Goal: Task Accomplishment & Management: Complete application form

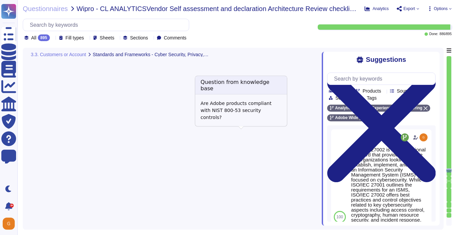
type textarea "As a global company, Adobe strives to meet the requirements of data protection …"
type textarea "Please refer to the Trust Center for ISO 27001 and SOC 2 information."
type textarea "ISO/IEC 27002 is an international standard that provides guidance for organizat…"
type textarea "As described within our SOC 2 reports, Adobe uses the Common Controls Framework…"
type textarea "In alignment with ISO 27001, Adobe has been validated and certified by an indep…"
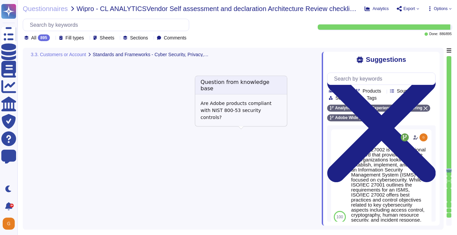
type textarea "SOC 2 certification is a security framework developed by the American Institute…"
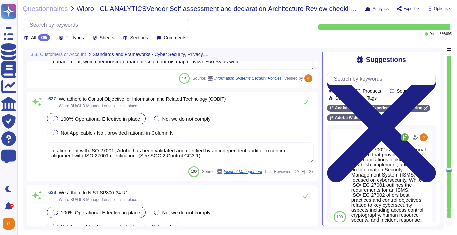
scroll to position [66706, 0]
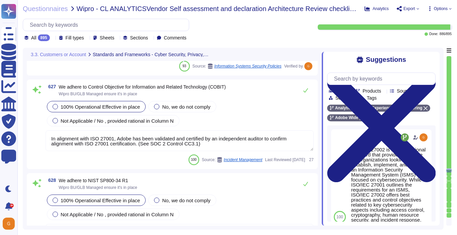
type textarea "Adobe abides by all national and local rules and restrictions regarding Busines…"
click at [134, 124] on span "Not Applicable / No , provided rational in Column N" at bounding box center [117, 121] width 113 height 6
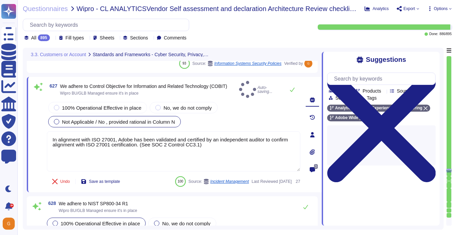
type textarea "Adobe abides by all national and local rules and restrictions regarding Busines…"
click at [292, 84] on button at bounding box center [292, 89] width 16 height 13
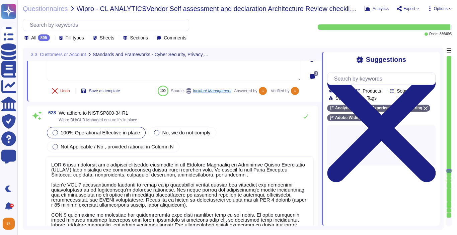
type textarea "ISO/IEC 27002 is an international standard that provides guidance for organizat…"
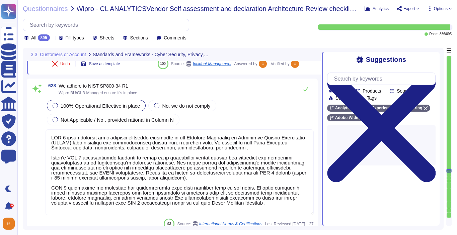
scroll to position [66815, 0]
click at [306, 92] on icon at bounding box center [305, 89] width 5 height 5
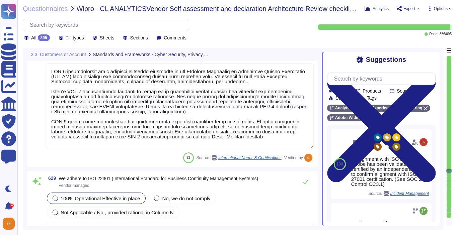
scroll to position [66879, 0]
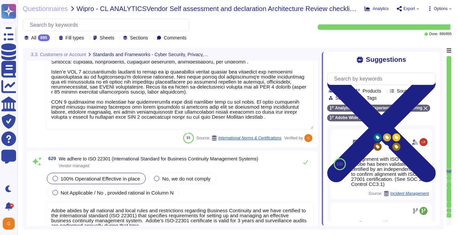
type textarea "As a global company, Adobe strives to meet the requirements of data protection …"
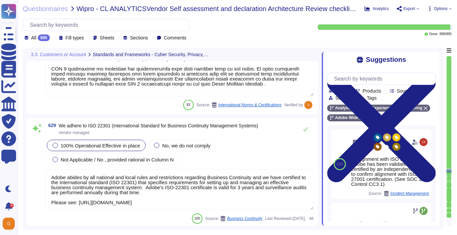
scroll to position [66933, 0]
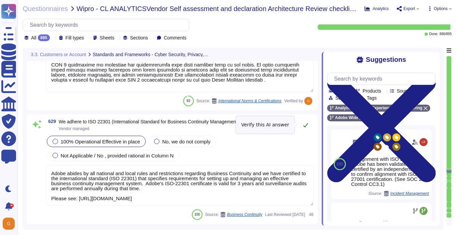
click at [308, 125] on icon at bounding box center [305, 124] width 5 height 5
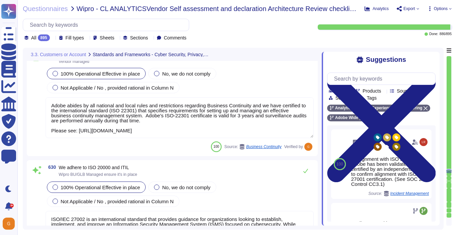
scroll to position [67009, 0]
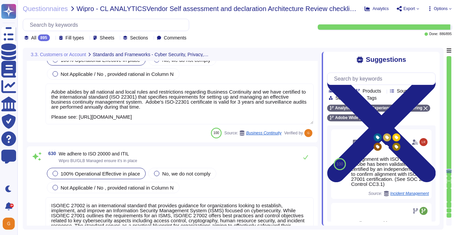
type textarea "See: [URL][DOMAIN_NAME]"
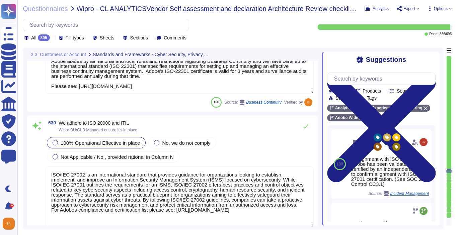
scroll to position [67045, 0]
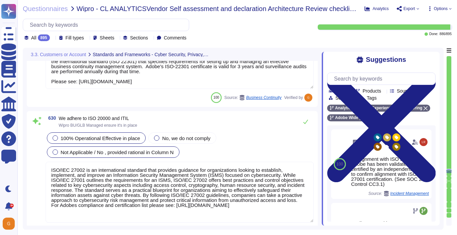
click at [124, 151] on span "Not Applicable / No , provided rational in Column N" at bounding box center [117, 153] width 113 height 6
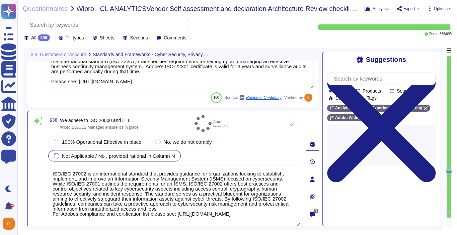
type textarea "See: [URL][DOMAIN_NAME]"
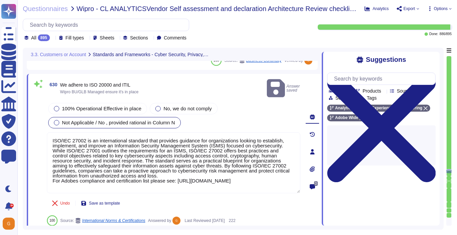
type textarea "Adobe utilizes cloud-native key management systems (KMS) and/or approved key re…"
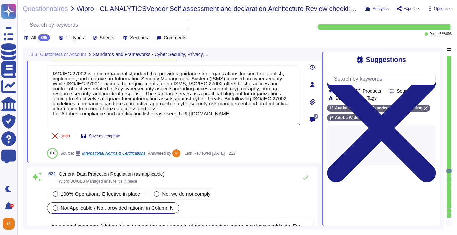
scroll to position [67171, 0]
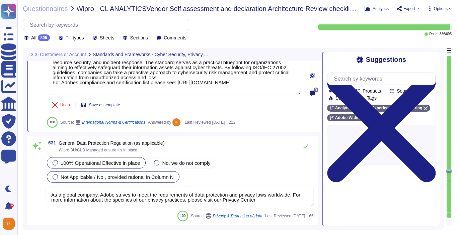
click at [120, 167] on div "100% Operational Effective in place" at bounding box center [96, 162] width 99 height 11
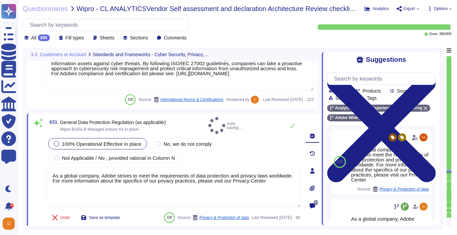
type textarea "Adobe utilizes cloud-native key management systems (KMS) and/or approved key re…"
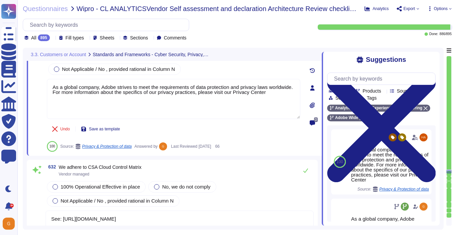
type textarea "Adobe coordinates all security efforts under the CSO. Adobe has a Chief Securit…"
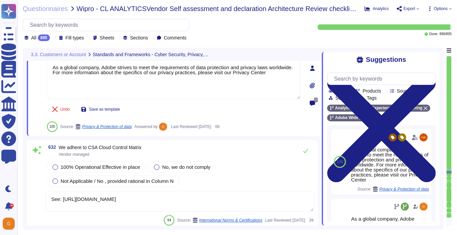
scroll to position [67281, 0]
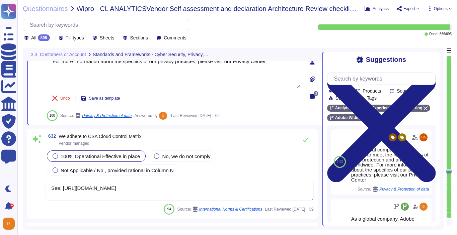
click at [104, 158] on span "100% Operational Effective in place" at bounding box center [100, 157] width 79 height 6
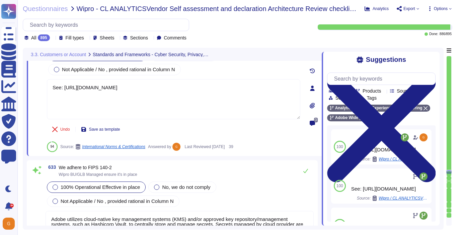
type textarea "We follow U.S. generally accepted accounting principles to produce our financia…"
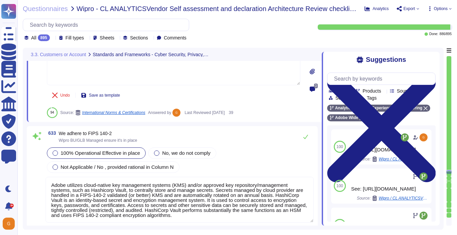
scroll to position [67417, 0]
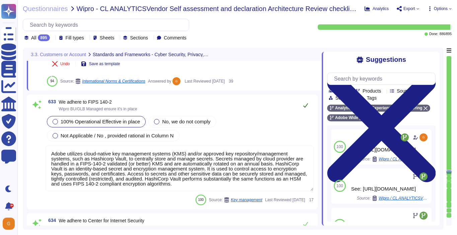
click at [306, 99] on button at bounding box center [305, 105] width 16 height 13
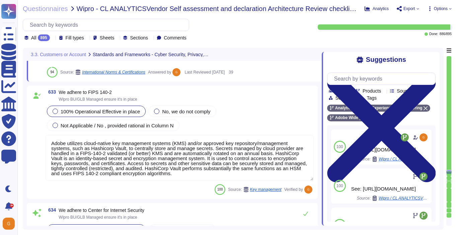
scroll to position [1, 0]
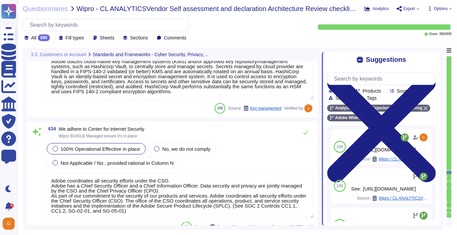
type textarea "We follow U.S. generally accepted accounting principles to produce our financia…"
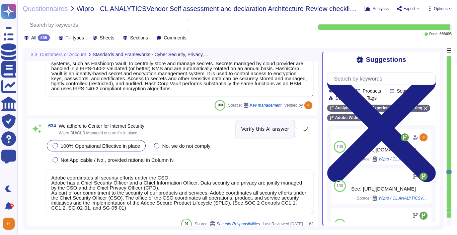
click at [307, 129] on icon at bounding box center [305, 129] width 5 height 5
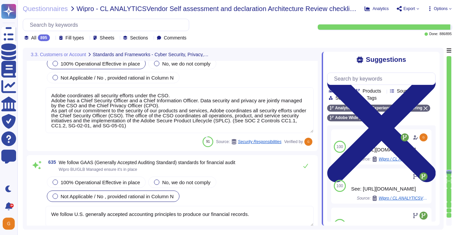
scroll to position [67578, 0]
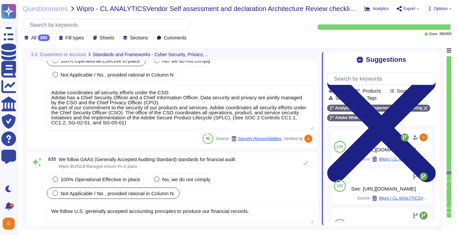
type textarea "Yes. Adobe risk assessments are performed in alignment with NIST SP 800-30 Revi…"
click at [304, 163] on icon at bounding box center [305, 162] width 5 height 5
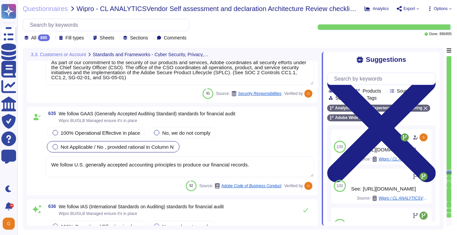
scroll to position [67681, 0]
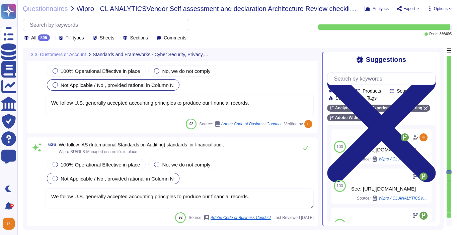
type textarea "There are many regulatory standards in place, such as the European Union's AI A…"
click at [305, 145] on button at bounding box center [305, 148] width 16 height 13
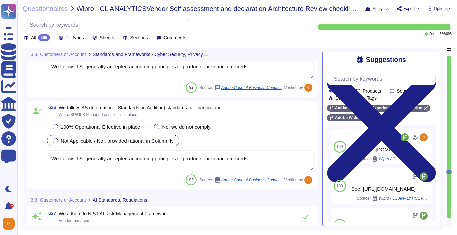
type textarea "There are many regulatory standards in place, such as the European Union's AI A…"
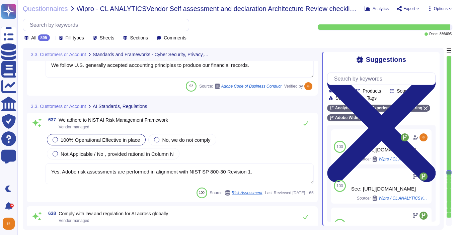
scroll to position [67807, 0]
click at [306, 124] on icon at bounding box center [305, 122] width 5 height 5
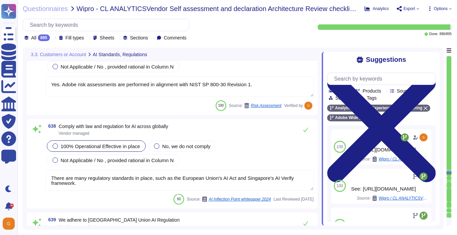
scroll to position [67884, 0]
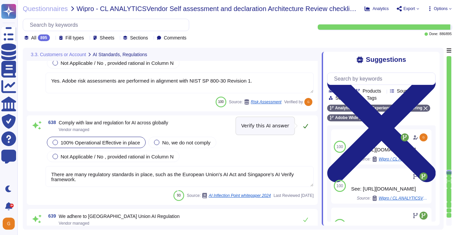
click at [306, 125] on icon at bounding box center [305, 125] width 5 height 5
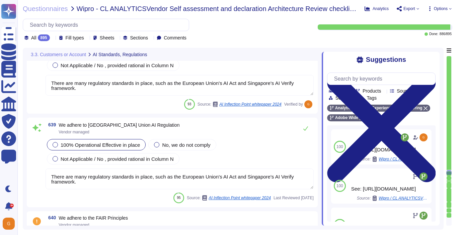
type textarea "We hold ourselves to these principles in everything we do. We strive to communi…"
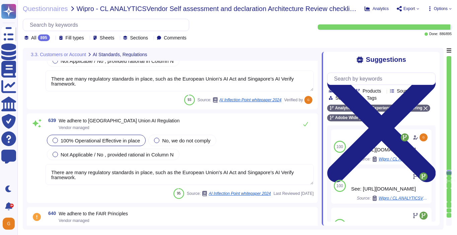
scroll to position [67978, 0]
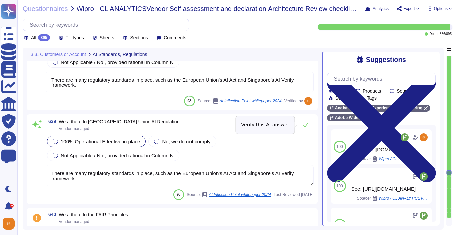
click at [306, 125] on icon at bounding box center [305, 125] width 5 height 4
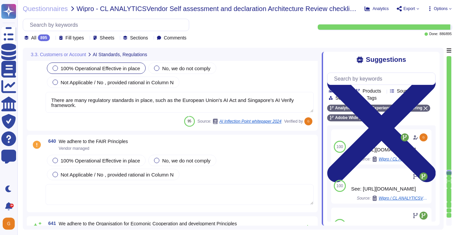
scroll to position [68061, 0]
type textarea "Permissions checks fail gracefully and result in an immediate error preventing …"
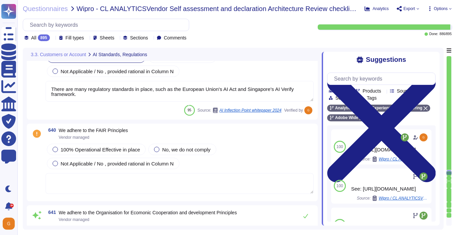
click at [75, 171] on div "100% Operational Effective in place No, we do not comply Not Applicable / No , …" at bounding box center [180, 169] width 268 height 52
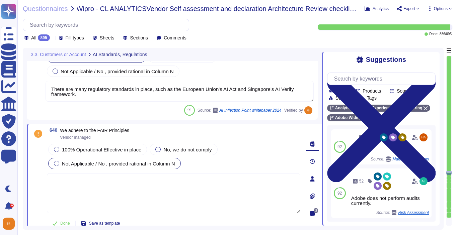
type textarea "Permissions checks fail gracefully and result in an immediate error preventing …"
click at [77, 163] on span "Not Applicable / No , provided rational in Column N" at bounding box center [118, 164] width 113 height 6
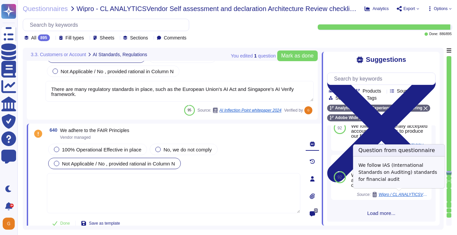
click at [375, 207] on div "92 36 Yes Source: Malware Protections Use 92 52 Adobe does not perform audits c…" at bounding box center [381, 173] width 108 height 96
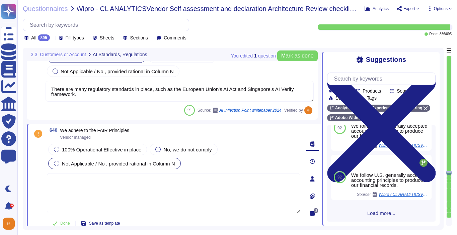
click at [380, 211] on span "Load more..." at bounding box center [381, 213] width 108 height 5
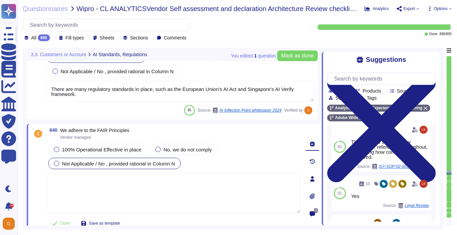
scroll to position [602, 0]
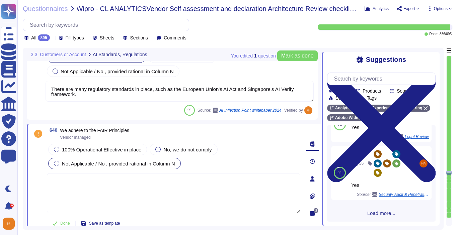
click at [380, 211] on span "Load more..." at bounding box center [381, 213] width 108 height 5
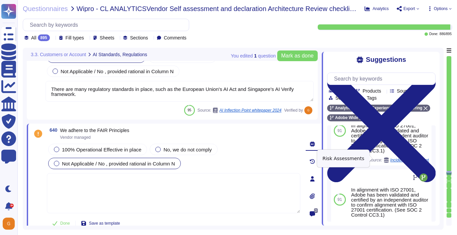
scroll to position [785, 0]
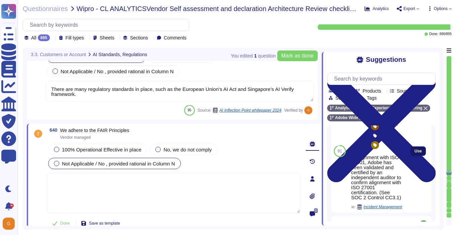
click at [412, 151] on button "Use" at bounding box center [417, 151] width 15 height 9
type textarea "In alignment with ISO 27001, Adobe has been validated and certified by an indep…"
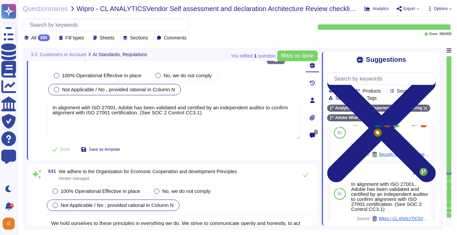
scroll to position [68148, 0]
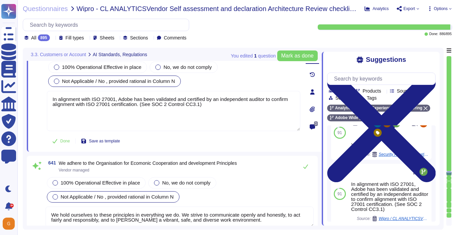
type textarea "128 bit value in a 32 bit hexadecimal field"
click at [297, 59] on span "Mark as done" at bounding box center [297, 55] width 32 height 5
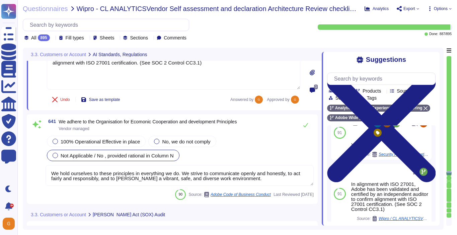
scroll to position [68181, 0]
click at [305, 123] on icon at bounding box center [305, 124] width 5 height 5
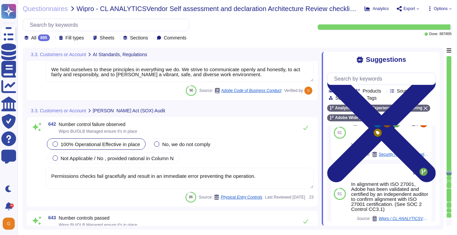
type textarea "Minor issues not complying with this Standard are non-punitive and are part of …"
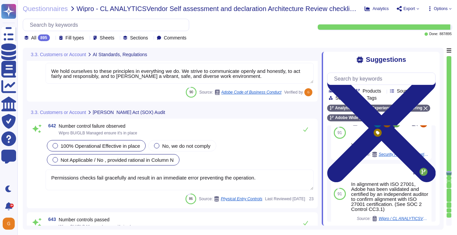
click at [78, 160] on span "Not Applicable / No , provided rational in Column N" at bounding box center [117, 160] width 113 height 6
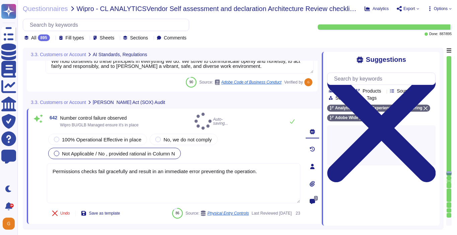
type textarea "Minor issues not complying with this Standard are non-punitive and are part of …"
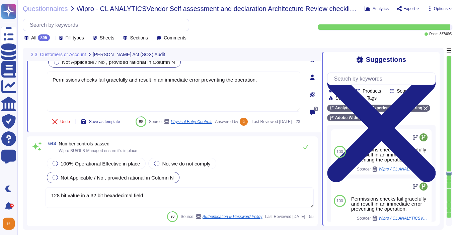
type textarea "Significant Changes including modification/addition of code, modification/addit…"
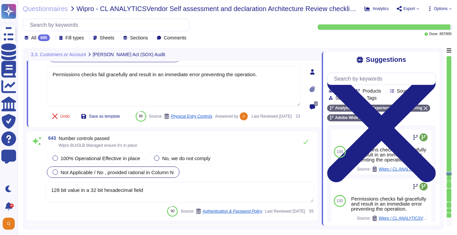
scroll to position [68361, 0]
click at [217, 203] on textarea "128 bit value in a 32 bit hexadecimal field" at bounding box center [180, 193] width 268 height 21
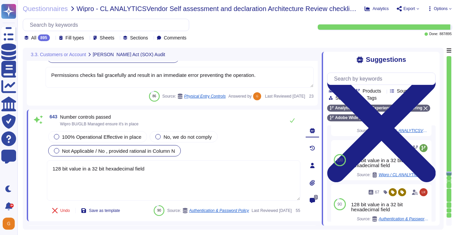
scroll to position [146, 0]
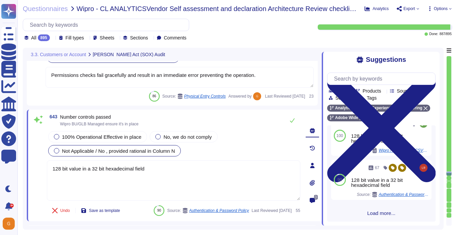
click at [373, 212] on span "Load more..." at bounding box center [381, 213] width 108 height 5
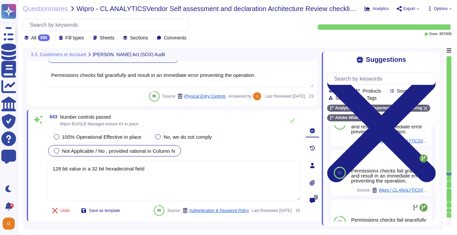
scroll to position [295, 0]
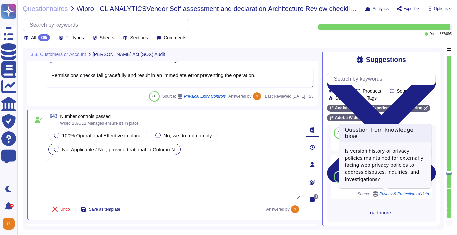
scroll to position [586, 0]
click at [231, 181] on textarea at bounding box center [173, 179] width 253 height 40
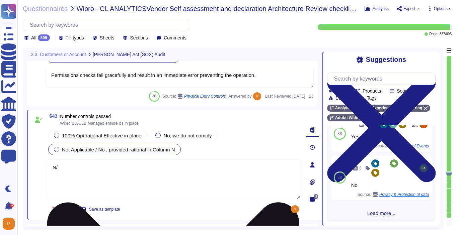
type textarea "N/A"
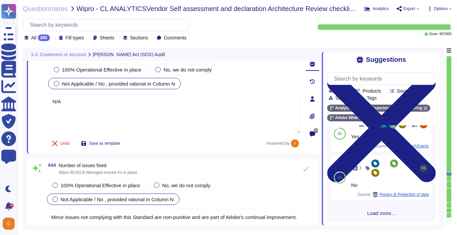
type textarea "Adobe Security Coordination Center (“SCC”) thoroughly analyzes and investigates…"
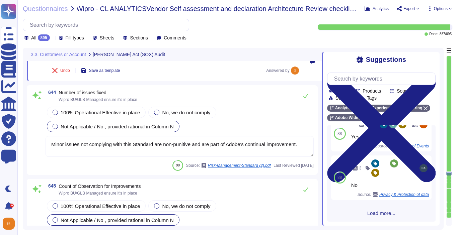
scroll to position [68505, 0]
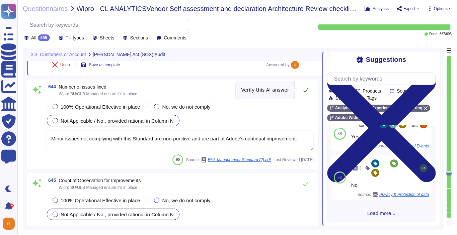
type textarea "N/A"
click at [304, 92] on icon at bounding box center [305, 90] width 5 height 4
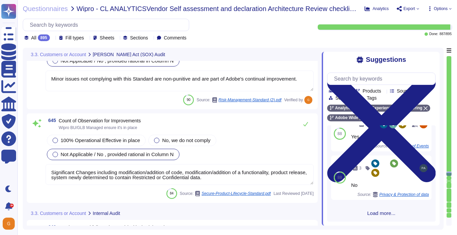
type textarea "To request an exception for consideration, please go to the Technology Policies…"
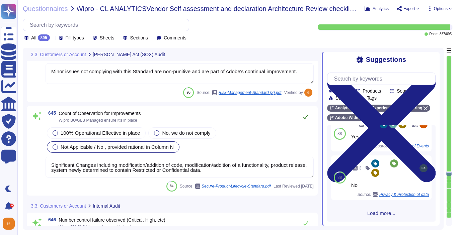
click at [303, 115] on icon at bounding box center [305, 117] width 5 height 4
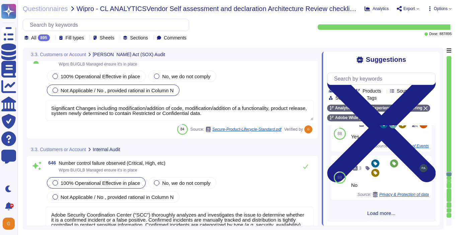
type textarea "Adobe does not provide this level of information externally. Release notes are …"
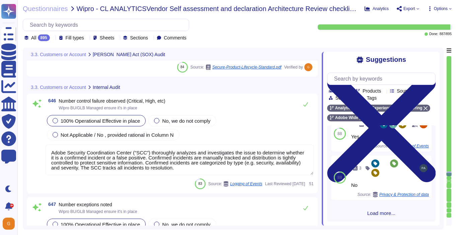
scroll to position [68683, 0]
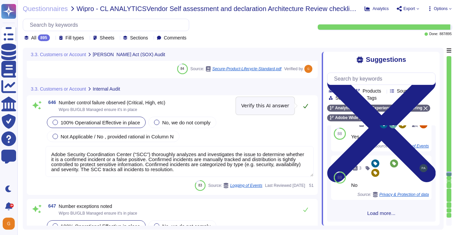
click at [304, 105] on icon at bounding box center [305, 105] width 5 height 5
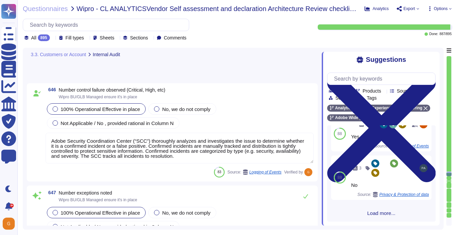
type textarea "Significant Changes including modification/addition of code, modification/addit…"
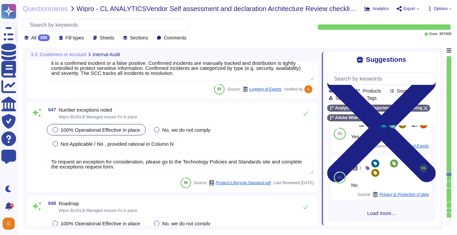
scroll to position [68774, 0]
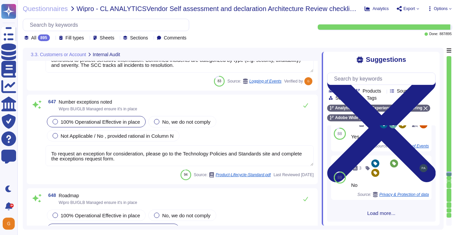
click at [225, 162] on textarea "To request an exception for consideration, please go to the Technology Policies…" at bounding box center [180, 156] width 268 height 21
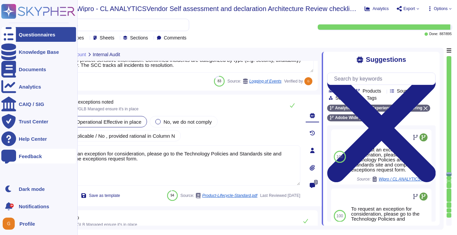
drag, startPoint x: 170, startPoint y: 160, endPoint x: 7, endPoint y: 149, distance: 164.0
click at [7, 149] on div "Questionnaires Knowledge Base Documents Analytics CAIQ / SIG Trust Center Help …" at bounding box center [228, 117] width 457 height 235
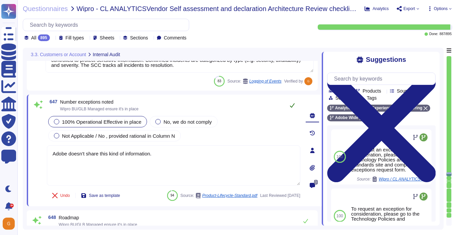
type textarea "Adobe doesn't share this kind of information."
click at [289, 105] on icon at bounding box center [291, 105] width 5 height 5
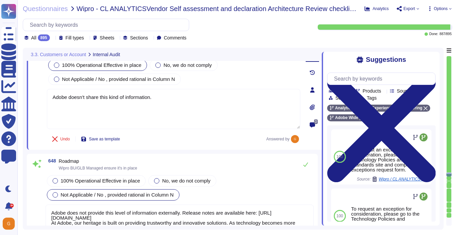
type textarea "Adobe Security Coordination Center (“SCC”) thoroughly analyzes and investigates…"
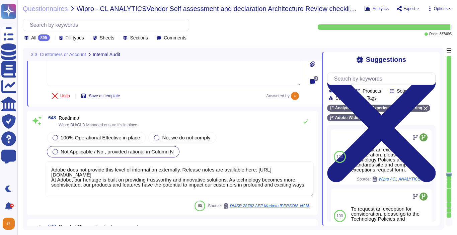
scroll to position [68886, 0]
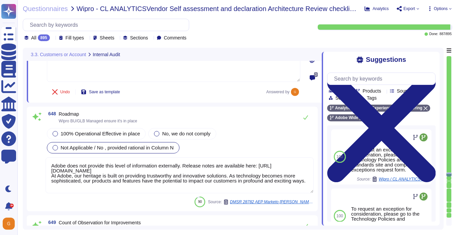
click at [117, 142] on div "Not Applicable / No , provided rational in Column N" at bounding box center [113, 147] width 132 height 11
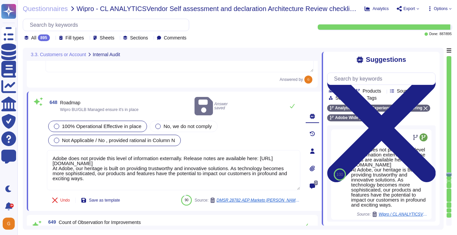
click at [111, 123] on div "100% Operational Effective in place" at bounding box center [97, 126] width 99 height 11
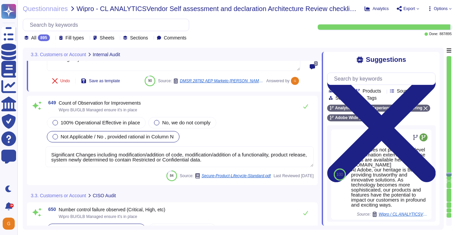
type textarea "To request an exception for consideration, please go to the Technology Policies…"
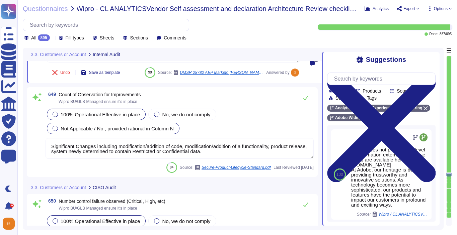
click at [107, 114] on span "100% Operational Effective in place" at bounding box center [100, 115] width 79 height 6
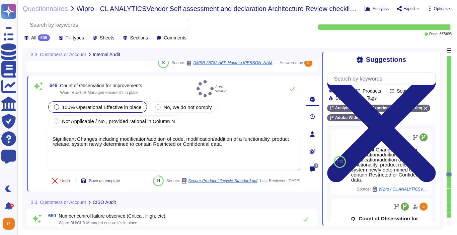
type textarea "To request an exception for consideration, please go to the Technology Policies…"
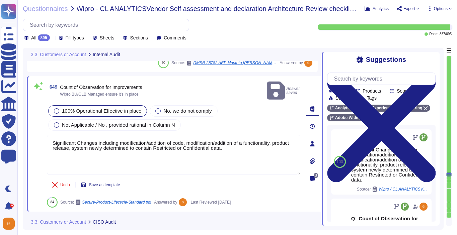
drag, startPoint x: 257, startPoint y: 141, endPoint x: 31, endPoint y: 132, distance: 226.0
click at [31, 132] on div "649 Count of Observation for Improvements Wipro BU/GLB Managed ensure it's in p…" at bounding box center [174, 144] width 295 height 136
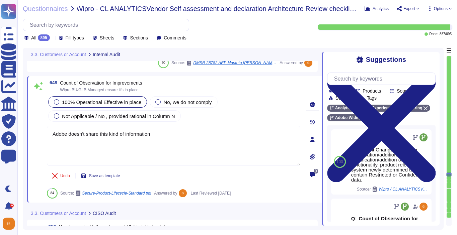
type textarea "Adobe doesn't share this kind of information."
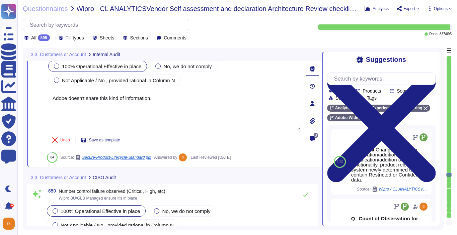
scroll to position [69088, 0]
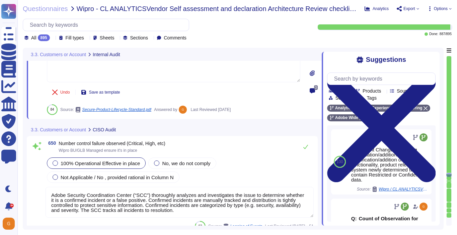
type textarea "Adobe does not provide this level of information externally. Release notes are …"
type textarea "Adobe doesn't share this kind of information."
click at [304, 144] on div "650 Number control failure observed (Critical, High, etc) Wipro BU/GLB Managed …" at bounding box center [172, 186] width 283 height 92
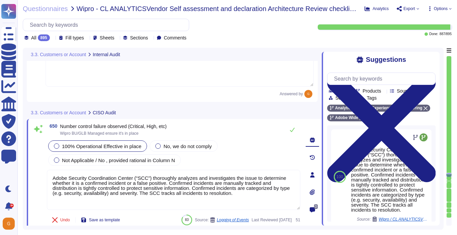
scroll to position [0, 0]
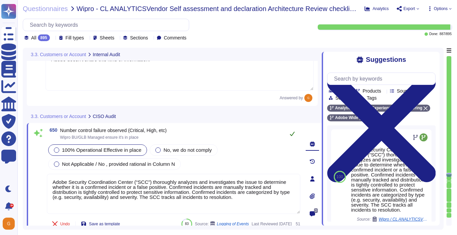
click at [293, 131] on icon at bounding box center [291, 133] width 5 height 5
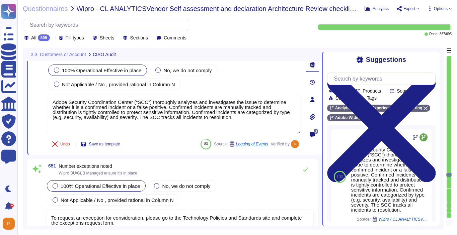
scroll to position [69148, 0]
type textarea "Significant Changes including modification/addition of code, modification/addit…"
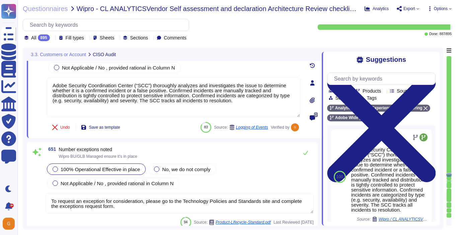
scroll to position [69176, 0]
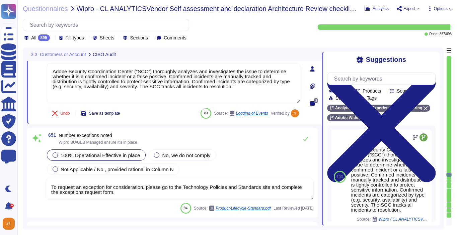
click at [222, 188] on textarea "To request an exception for consideration, please go to the Technology Policies…" at bounding box center [180, 189] width 268 height 21
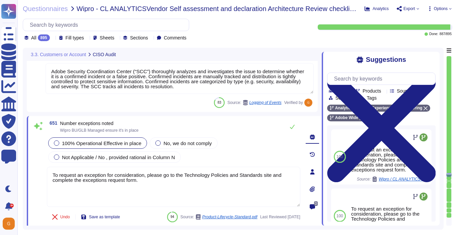
drag, startPoint x: 157, startPoint y: 180, endPoint x: 30, endPoint y: 172, distance: 126.7
click at [30, 172] on div "651 Number exceptions noted Wipro BU/GLB Managed ensure it's in place 100% Oper…" at bounding box center [174, 172] width 295 height 112
paste textarea "Adobe does not share this kind of information"
type textarea "Adobe does not share this kind of information."
click at [290, 128] on icon at bounding box center [291, 126] width 5 height 5
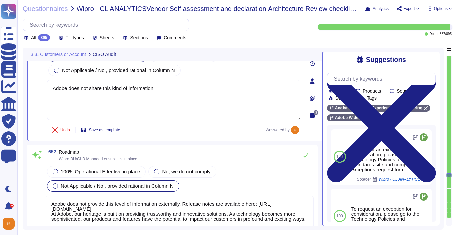
type textarea "Adobe Security Coordination Center (“SCC”) thoroughly analyzes and investigates…"
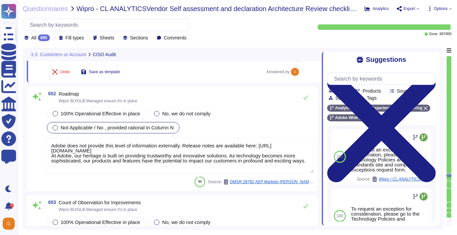
scroll to position [69333, 0]
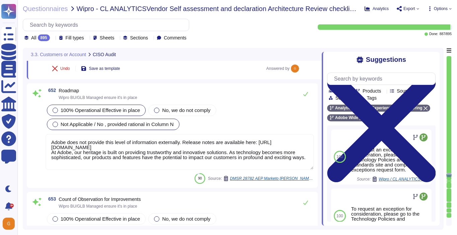
click at [83, 107] on span "100% Operational Effective in place" at bounding box center [100, 110] width 79 height 6
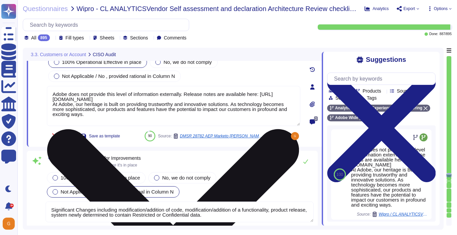
type textarea "To request an exception for consideration, please go to the Technology Policies…"
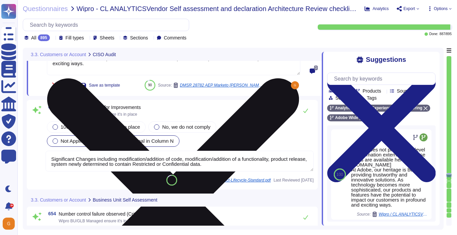
scroll to position [69423, 0]
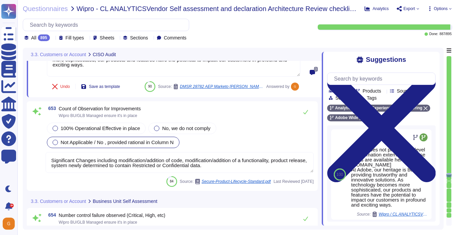
click at [241, 153] on textarea "Significant Changes including modification/addition of code, modification/addit…" at bounding box center [180, 162] width 268 height 21
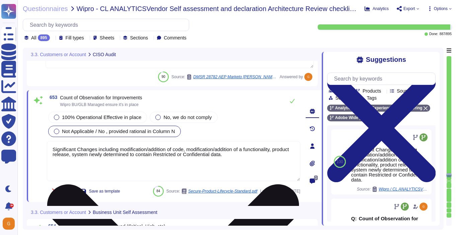
type textarea "To request an exception for consideration, please go to the Technology Policies…"
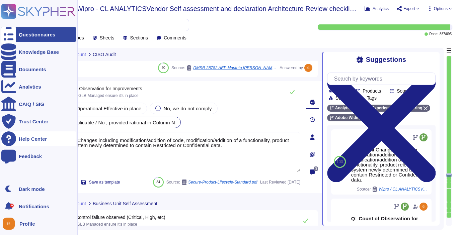
drag, startPoint x: 253, startPoint y: 145, endPoint x: 4, endPoint y: 131, distance: 249.6
click at [4, 131] on div "Questionnaires Knowledge Base Documents Analytics CAIQ / SIG Trust Center Help …" at bounding box center [228, 117] width 457 height 235
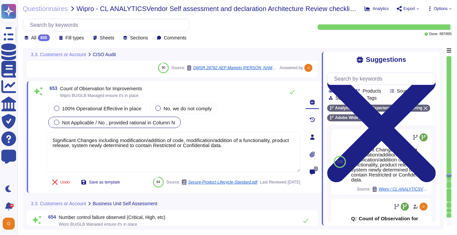
paste textarea "Adobe does not share this kind of information"
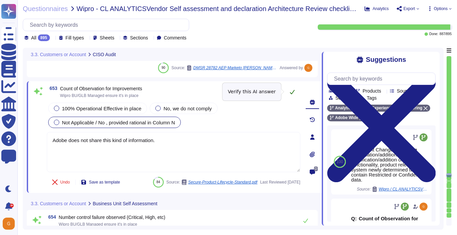
type textarea "Adobe does not share this kind of information."
click at [294, 93] on icon at bounding box center [291, 91] width 5 height 5
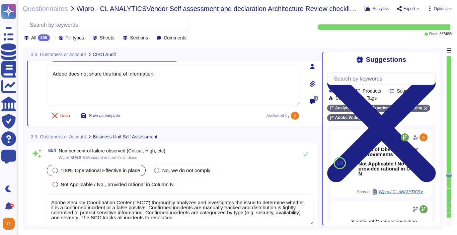
scroll to position [69518, 0]
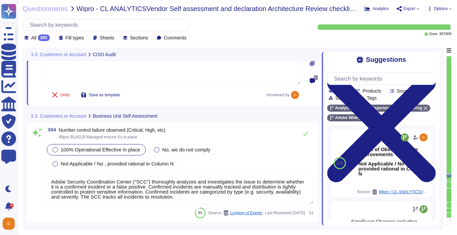
type textarea "Adobe does not provide this level of information externally. Release notes are …"
click at [307, 131] on icon at bounding box center [305, 133] width 5 height 5
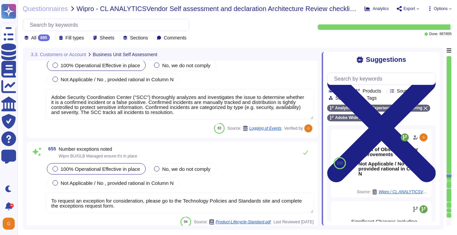
type textarea "Significant Changes including modification/addition of code, modification/addit…"
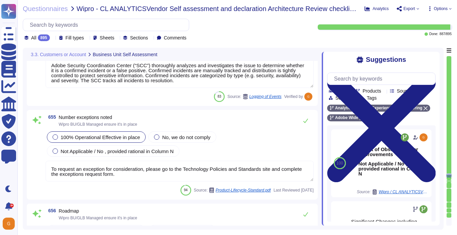
scroll to position [69615, 0]
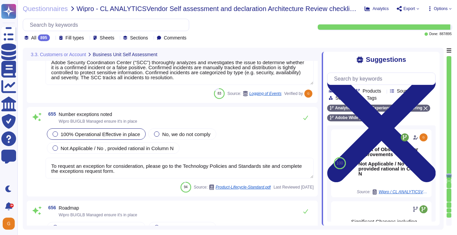
click at [156, 166] on textarea "To request an exception for consideration, please go to the Technology Policies…" at bounding box center [180, 168] width 268 height 21
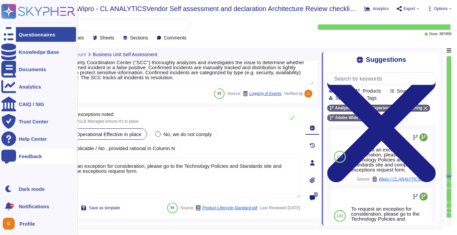
drag, startPoint x: 148, startPoint y: 172, endPoint x: 13, endPoint y: 161, distance: 134.9
click at [13, 161] on div "Questionnaires Knowledge Base Documents Analytics CAIQ / SIG Trust Center Help …" at bounding box center [228, 117] width 457 height 235
paste textarea "Adobe does not share this kind of information"
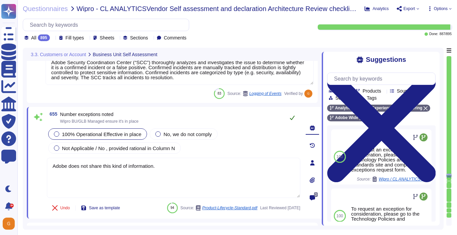
type textarea "Adobe does not share this kind of information."
click at [290, 113] on button at bounding box center [292, 117] width 16 height 13
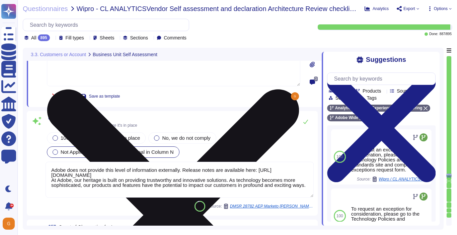
scroll to position [69743, 0]
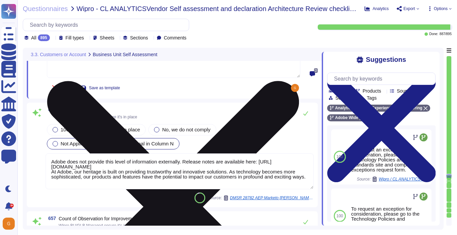
type textarea "Please refer to the online help section for information relating to the AGA and…"
type textarea "Yes"
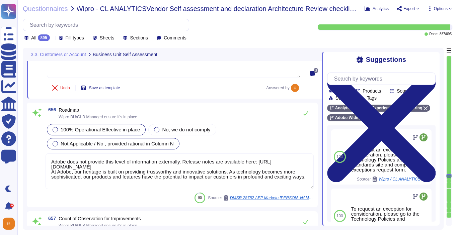
click at [120, 127] on span "100% Operational Effective in place" at bounding box center [100, 130] width 79 height 6
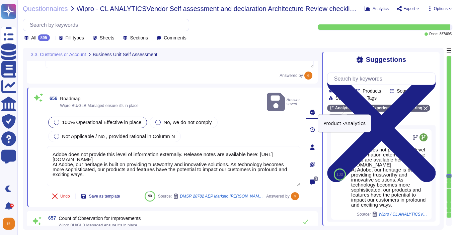
type textarea "Yes"
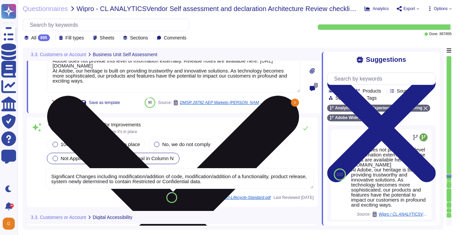
scroll to position [69842, 0]
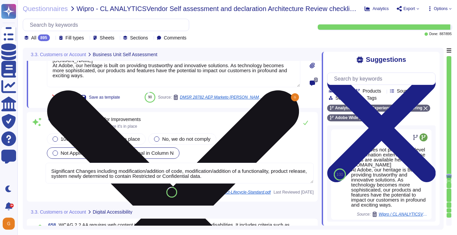
type textarea "SaaS administrators and end users access the application through the same web i…"
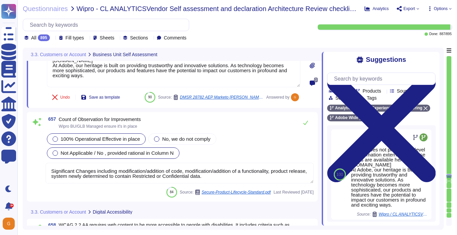
click at [64, 136] on span "100% Operational Effective in place" at bounding box center [100, 139] width 79 height 6
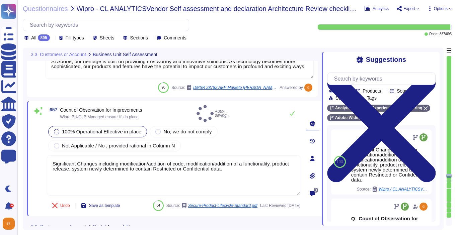
type textarea "SaaS administrators and end users access the application through the same web i…"
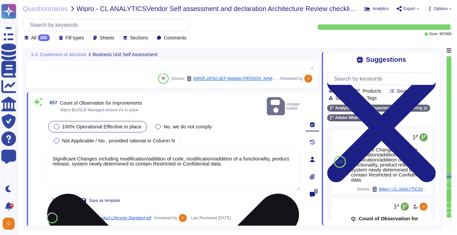
drag, startPoint x: 274, startPoint y: 153, endPoint x: 50, endPoint y: 144, distance: 223.7
click at [50, 151] on textarea "Significant Changes including modification/addition of code, modification/addit…" at bounding box center [173, 171] width 253 height 40
paste textarea "Adobe does not share this kind of information"
type textarea "Adobe does not share this kind of information."
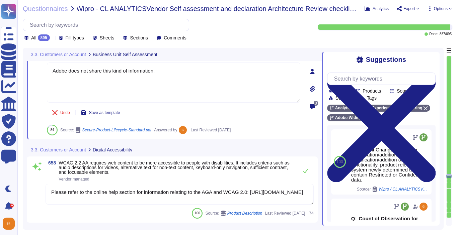
type textarea "Yes"
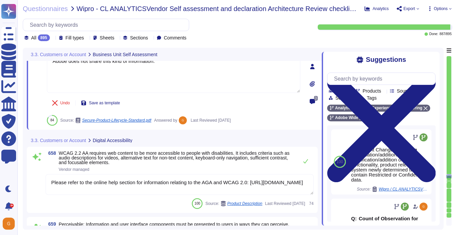
scroll to position [69946, 0]
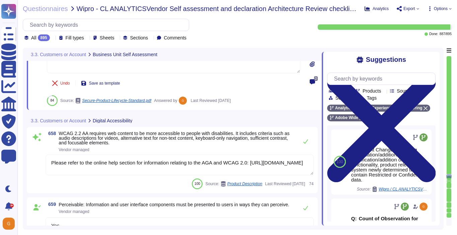
type textarea "Input validation is performed on all fields on the server side to prevent tempe…"
type textarea "Adobe does not share this kind of information."
click at [301, 143] on div "658 WCAG 2.2 AA requires web content to be more accessible to people with disab…" at bounding box center [172, 160] width 283 height 58
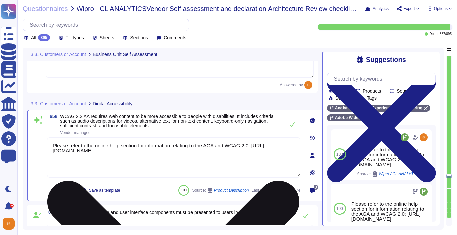
type textarea "Input validation is performed on all fields on the server side to prevent tempe…"
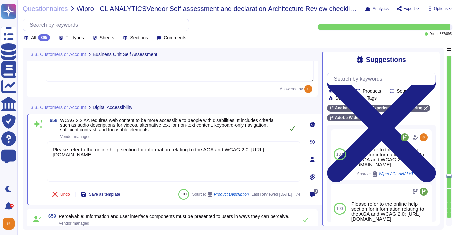
click at [289, 126] on icon at bounding box center [291, 128] width 5 height 5
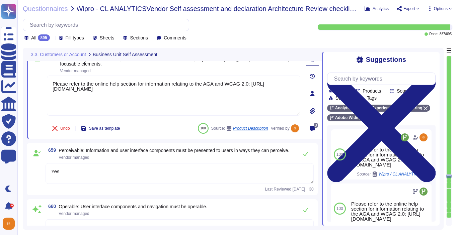
scroll to position [70014, 0]
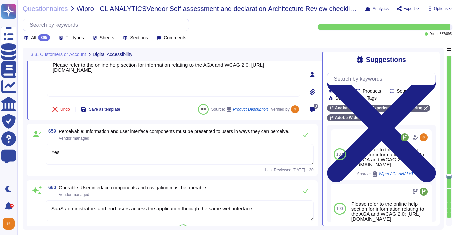
type textarea "Contract terms are not covered in this questionnaire."
click at [303, 135] on icon at bounding box center [305, 134] width 5 height 5
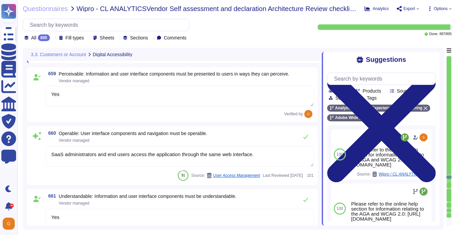
scroll to position [70076, 0]
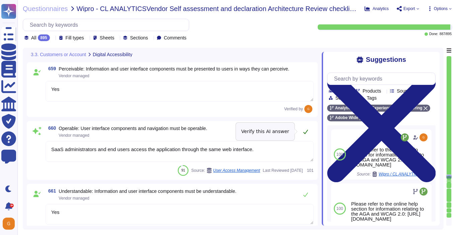
click at [304, 135] on button at bounding box center [305, 131] width 16 height 13
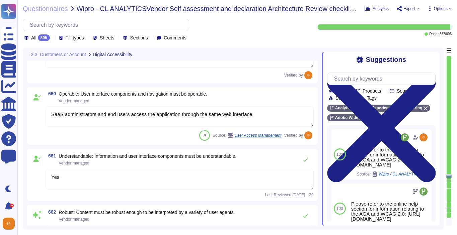
type textarea "Adobe has an ongoing business relationship with Microsoft Azure."
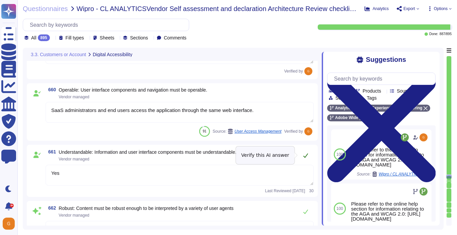
click at [304, 158] on icon at bounding box center [305, 155] width 5 height 5
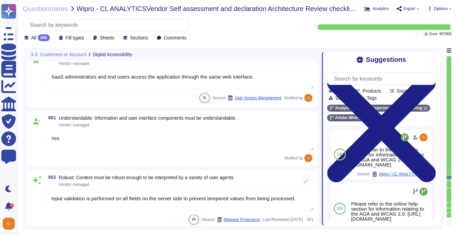
scroll to position [70211, 0]
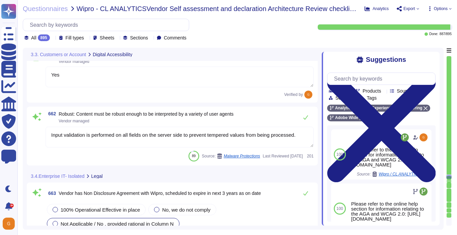
type textarea "Adobe’s agreements set out its role and obligation as a Data Processor."
click at [306, 120] on button at bounding box center [305, 117] width 16 height 13
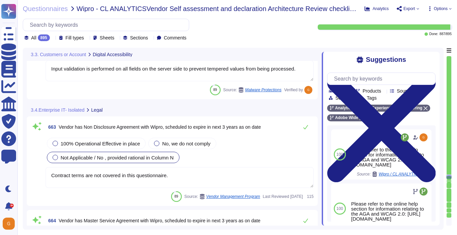
scroll to position [70283, 0]
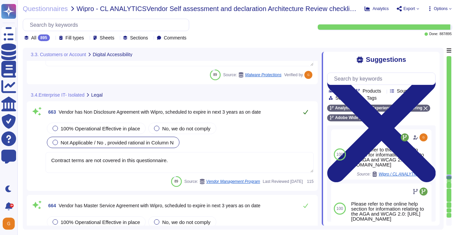
click at [307, 113] on icon at bounding box center [305, 111] width 5 height 5
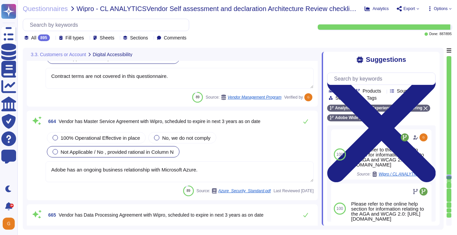
scroll to position [70369, 0]
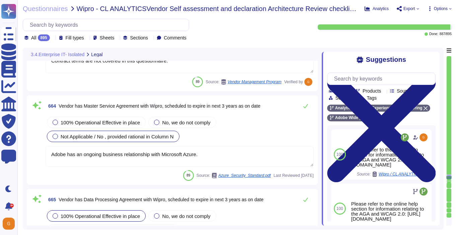
type textarea "All vendors are assessed against the Vendor Information Security Standard."
click at [207, 153] on textarea "Adobe has an ongoing business relationship with Microsoft Azure." at bounding box center [180, 156] width 268 height 21
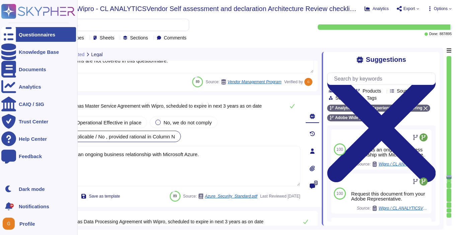
drag, startPoint x: 207, startPoint y: 155, endPoint x: 0, endPoint y: 144, distance: 207.4
click at [0, 144] on div "Questionnaires Knowledge Base Documents Analytics CAIQ / SIG Trust Center Help …" at bounding box center [228, 117] width 457 height 235
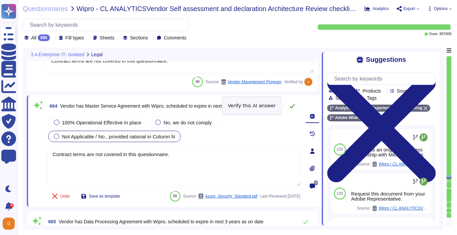
click at [292, 107] on icon at bounding box center [291, 105] width 5 height 5
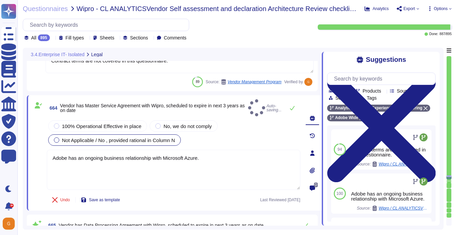
type textarea "Contract terms are not covered in this questionnaire."
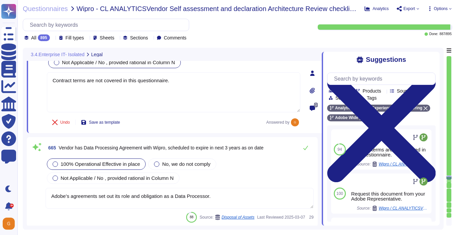
scroll to position [70458, 0]
type textarea "All vendors are assessed against the Vendor Information Security Standard."
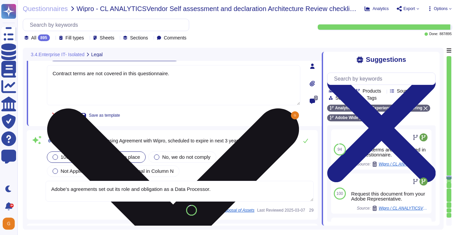
click at [189, 81] on textarea "Contract terms are not covered in this questionnaire." at bounding box center [173, 85] width 253 height 40
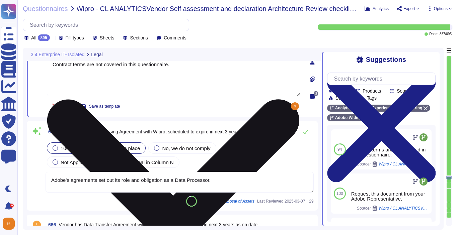
drag, startPoint x: 174, startPoint y: 69, endPoint x: 49, endPoint y: 65, distance: 125.2
click at [49, 65] on textarea "Contract terms are not covered in this questionnaire." at bounding box center [173, 76] width 253 height 40
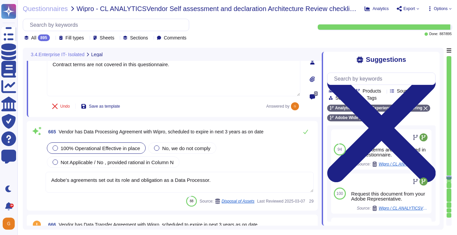
click at [245, 180] on textarea "Adobe’s agreements set out its role and obligation as a Data Processor." at bounding box center [180, 182] width 268 height 21
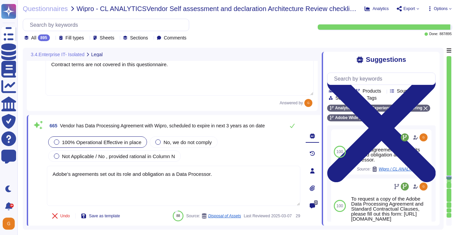
drag, startPoint x: 220, startPoint y: 174, endPoint x: 25, endPoint y: 177, distance: 195.4
click at [25, 177] on div "3.4.Enterprise IT- Isolated Legal 663 Vendor has Non Disclosure Agreement with …" at bounding box center [233, 139] width 421 height 182
drag, startPoint x: 217, startPoint y: 173, endPoint x: 39, endPoint y: 162, distance: 178.3
click at [39, 162] on div "665 Vendor has Data Processing Agreement with Wipro, scheduled to expire in nex…" at bounding box center [166, 171] width 268 height 104
paste textarea "Contract terms are not covered in this questionnaire"
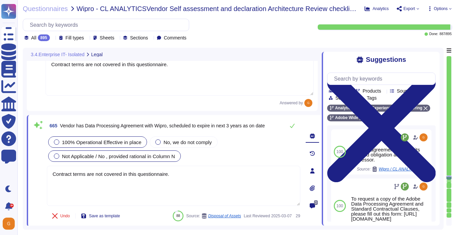
type textarea "Contract terms are not covered in this questionnaire."
click at [153, 158] on span "Not Applicable / No , provided rational in Column N" at bounding box center [118, 157] width 113 height 6
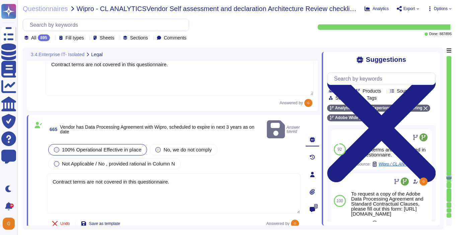
type textarea "All vendors are assessed against the Vendor Information Security Standard."
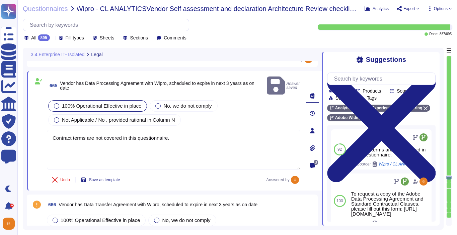
scroll to position [70553, 0]
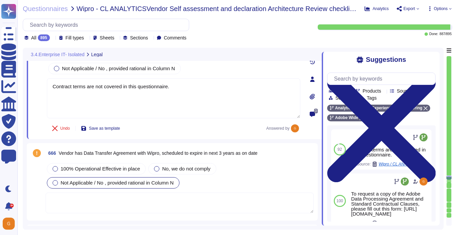
click at [90, 180] on span "Not Applicable / No , provided rational in Column N" at bounding box center [117, 183] width 113 height 6
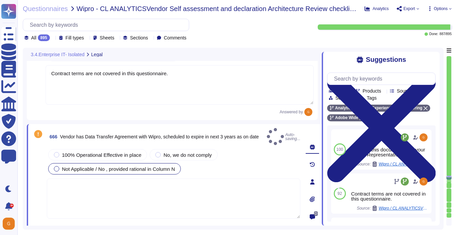
type textarea "All vendors are assessed against the Vendor Information Security Standard."
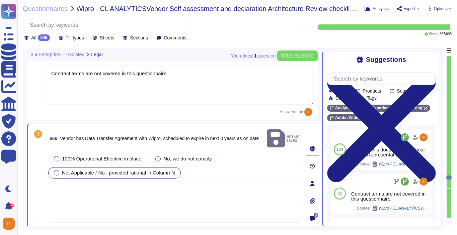
click at [80, 185] on textarea at bounding box center [173, 203] width 253 height 40
paste textarea "Contract terms are not covered in this questionnaire."
type textarea "Contract terms are not covered in this questionnaire."
click at [62, 231] on span "Done" at bounding box center [65, 233] width 10 height 4
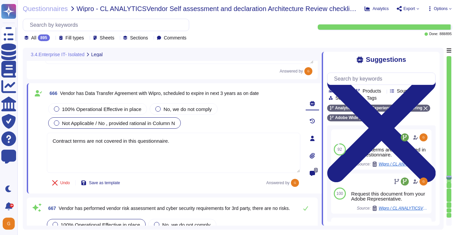
type textarea "This would be called out and determined in the agreement and is dependent upon …"
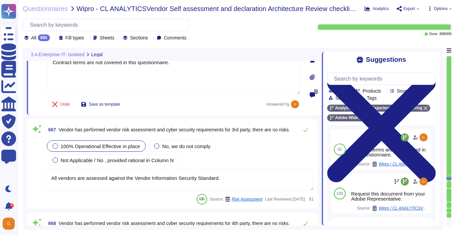
scroll to position [70674, 0]
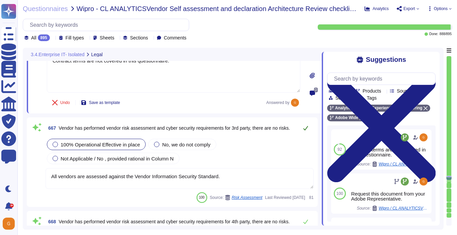
click at [305, 128] on icon at bounding box center [305, 128] width 5 height 4
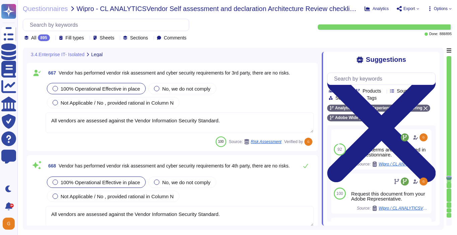
type textarea "Where required by law, Adobe includes a right to audit clause in contracts with…"
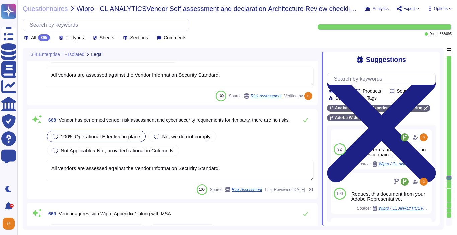
scroll to position [70774, 0]
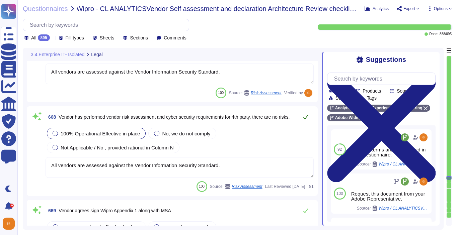
click at [305, 117] on icon at bounding box center [305, 116] width 5 height 5
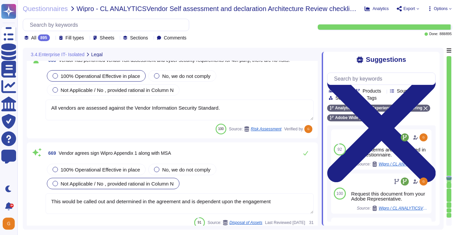
type textarea "This is covered in contract terms. Please refer to Adobe Sales Legal for contra…"
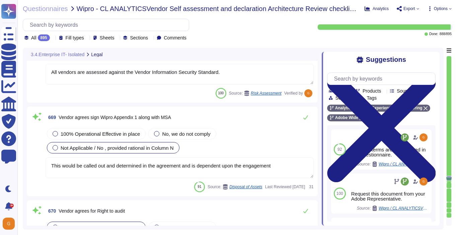
scroll to position [70865, 0]
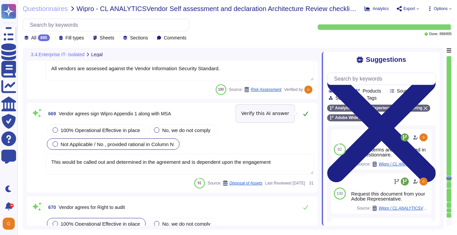
click at [305, 113] on icon at bounding box center [305, 113] width 5 height 5
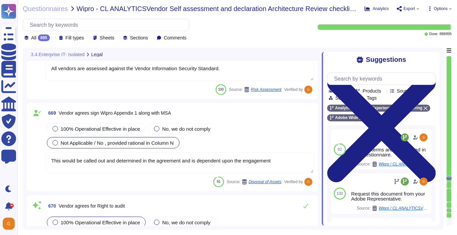
type textarea "This would be called out and determined in the agreement and is dependent upon …"
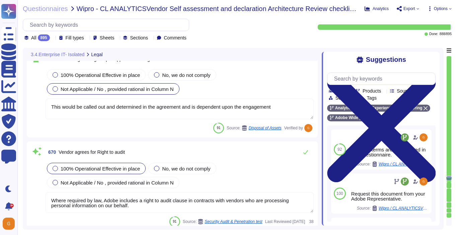
scroll to position [70926, 0]
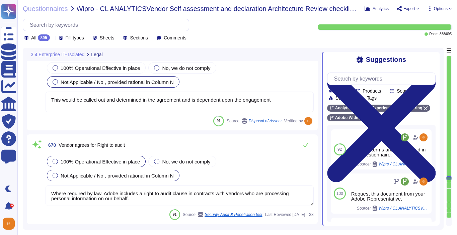
click at [141, 177] on span "Not Applicable / No , provided rational in Column N" at bounding box center [117, 176] width 113 height 6
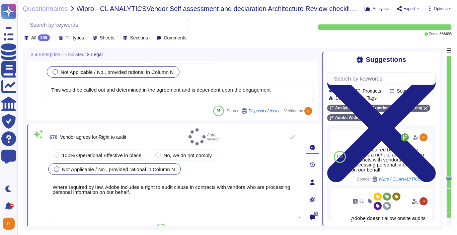
type textarea "This would be called out and determined in the agreement and is dependent upon …"
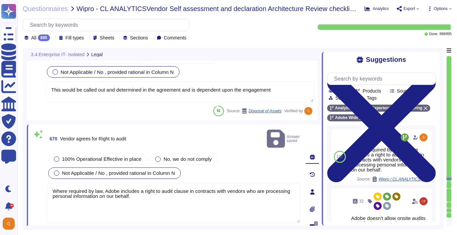
drag, startPoint x: 163, startPoint y: 188, endPoint x: 43, endPoint y: 165, distance: 121.3
click at [43, 165] on div "670 Vendor agrees for Right to audit Answer saved 100% Operational Effective in…" at bounding box center [166, 191] width 268 height 127
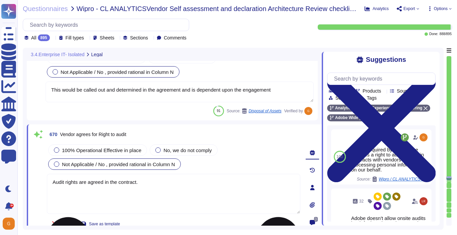
click at [80, 183] on textarea "Audit rights are agreed in the contract." at bounding box center [173, 194] width 253 height 40
click at [122, 183] on textarea "Audit rights (if any) are agreed in the contract." at bounding box center [173, 194] width 253 height 40
type textarea "Audit rights (if any) are covered in the contract."
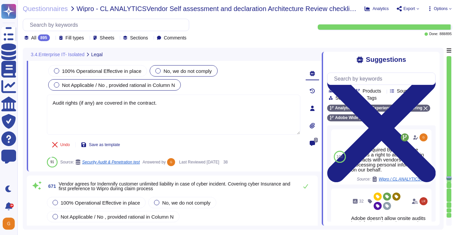
scroll to position [71009, 0]
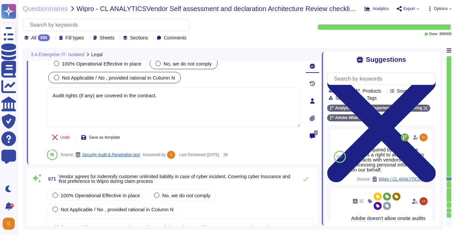
type textarea "All vendors are assessed against the Vendor Information Security Standard."
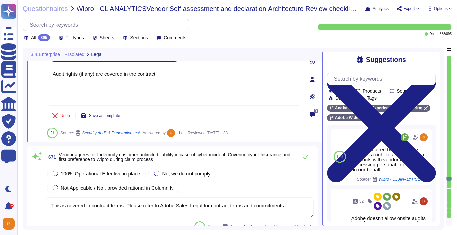
scroll to position [71033, 0]
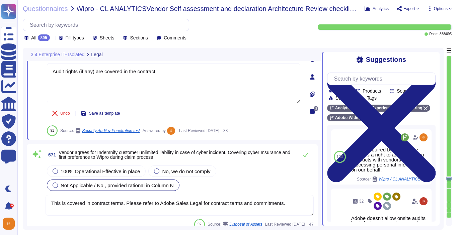
type textarea "Audit rights (if any) are covered in the contract."
click at [152, 189] on div "100% Operational Effective in place No, we do not comply Not Applicable / No , …" at bounding box center [180, 190] width 268 height 52
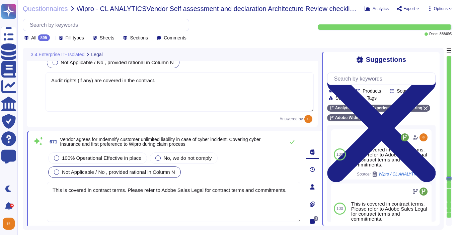
click at [166, 169] on span "Not Applicable / No , provided rational in Column N" at bounding box center [118, 172] width 113 height 6
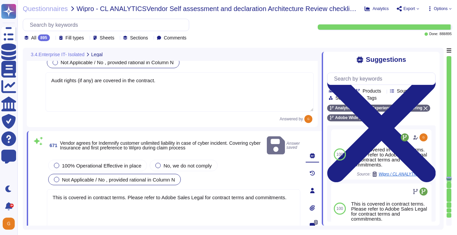
type textarea "All vendors are assessed against the Vendor Information Security Standard."
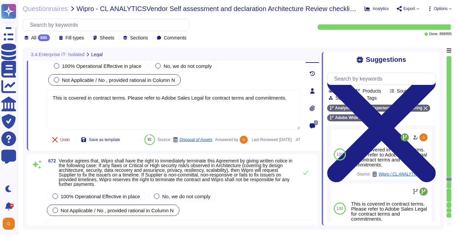
type textarea "We constantly look around the corner to see what is possible. But we don't wait…"
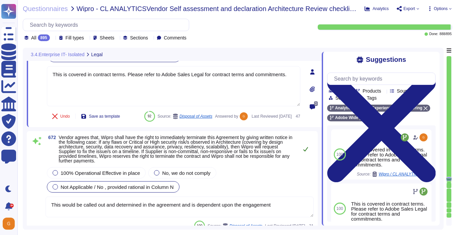
click at [309, 156] on button at bounding box center [305, 149] width 16 height 13
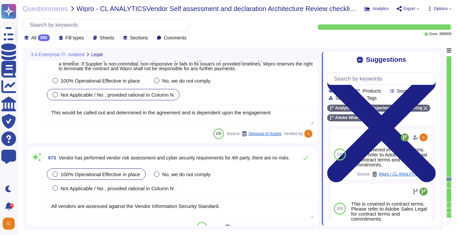
type textarea "Network segmentation is implemented within the Adobe services production enviro…"
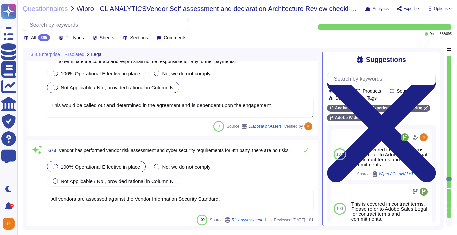
scroll to position [71226, 0]
click at [309, 157] on button at bounding box center [305, 149] width 16 height 13
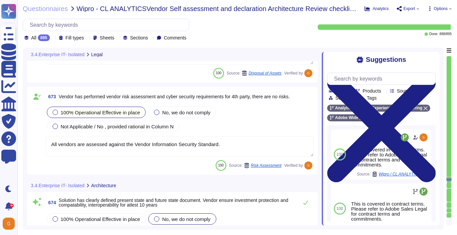
type textarea "Amazon Web Services uses strong tenant isolation security and control capabilit…"
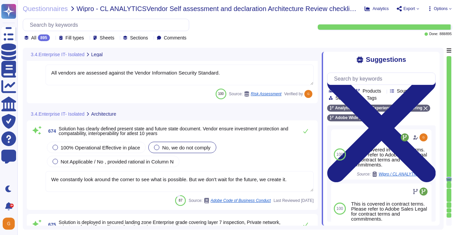
scroll to position [71355, 0]
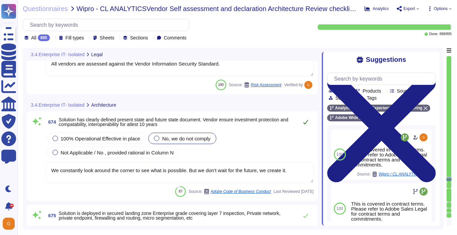
click at [310, 129] on button at bounding box center [305, 121] width 16 height 13
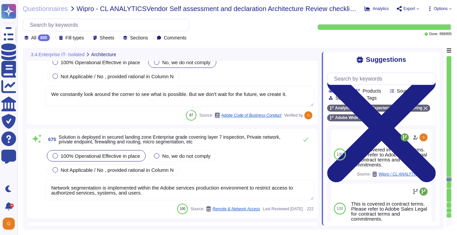
type textarea "Adobe had access controls in place to limit Adobe employee access to customer d…"
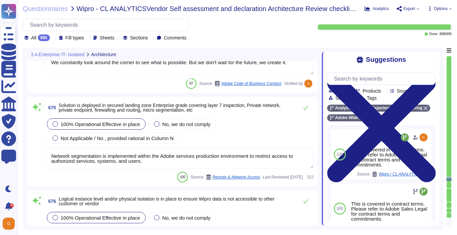
scroll to position [71473, 0]
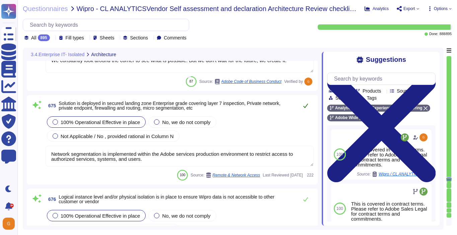
click at [301, 101] on button at bounding box center [305, 105] width 16 height 13
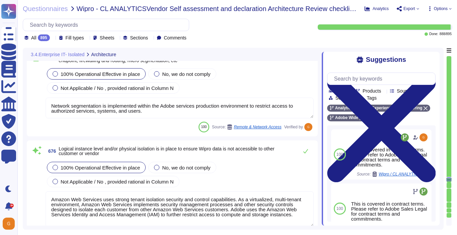
scroll to position [71532, 0]
type textarea "Every component in the SaaS infrastructure is redundant. There are at least two…"
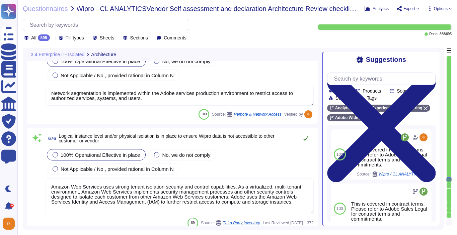
click at [307, 136] on icon at bounding box center [305, 138] width 5 height 5
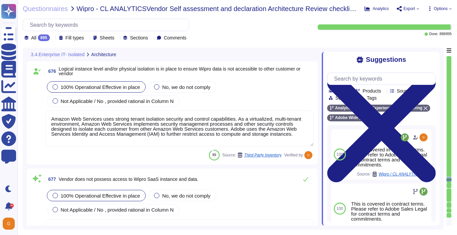
type textarea "No"
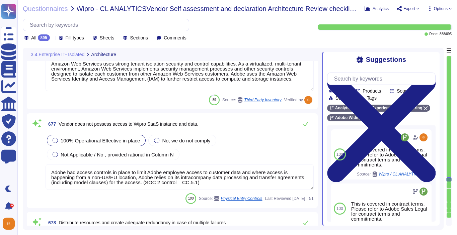
scroll to position [71657, 0]
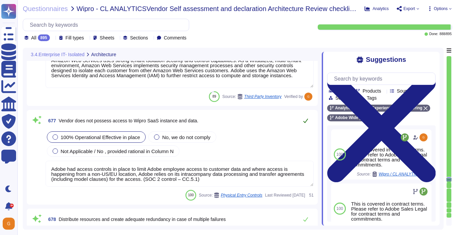
click at [306, 119] on icon at bounding box center [305, 120] width 5 height 5
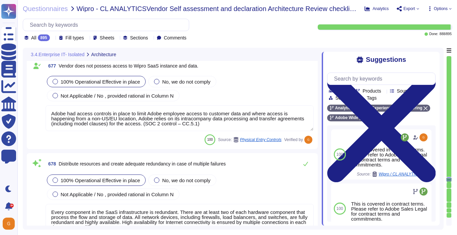
type textarea "Adobe’s Business Continuity Disaster Recovery program is supported by governing…"
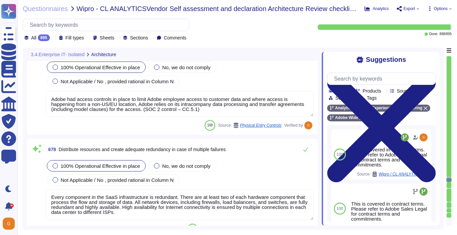
scroll to position [71728, 0]
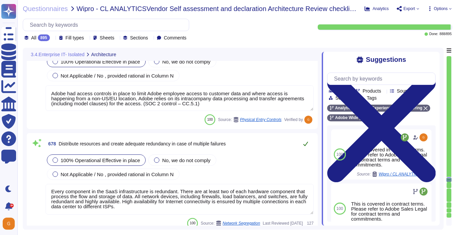
click at [304, 145] on icon at bounding box center [305, 144] width 5 height 4
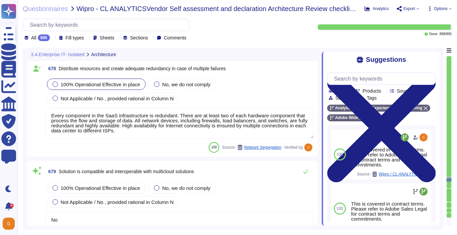
scroll to position [71811, 0]
type textarea "Adobe’s Business Continuity Disaster Recovery program is supported by governing…"
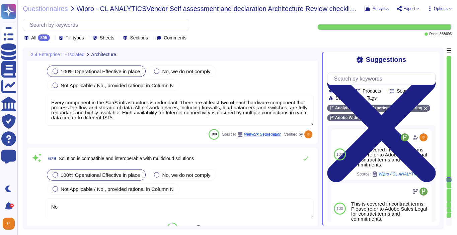
click at [82, 173] on span "100% Operational Effective in place" at bounding box center [100, 175] width 79 height 6
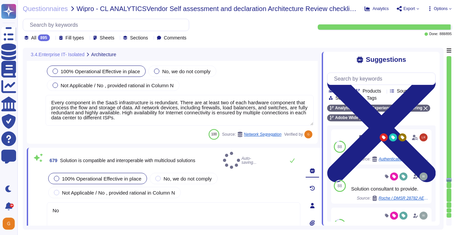
type textarea "Adobe’s Business Continuity Disaster Recovery program is supported by governing…"
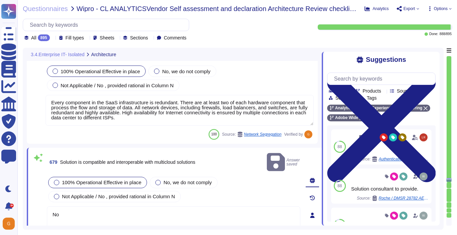
drag, startPoint x: 79, startPoint y: 208, endPoint x: 45, endPoint y: 206, distance: 34.5
click at [45, 206] on div "679 Solution is compatible and interoperable with multicloud solutions Answer s…" at bounding box center [166, 215] width 268 height 127
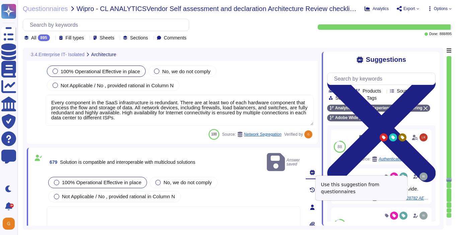
click at [428, 187] on span "Use" at bounding box center [431, 186] width 7 height 4
type textarea "Solution consultant to provide."
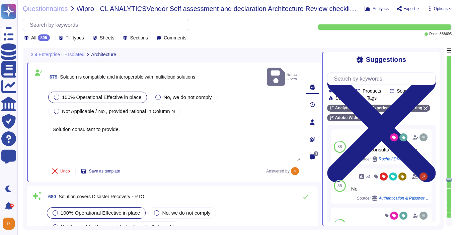
type textarea "Availability metrics and SLA related information are defined within the SLA agr…"
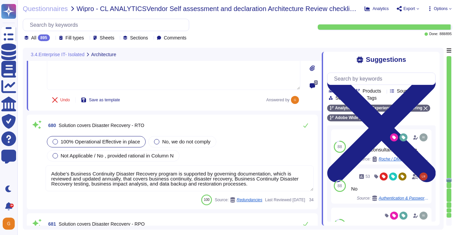
scroll to position [71967, 0]
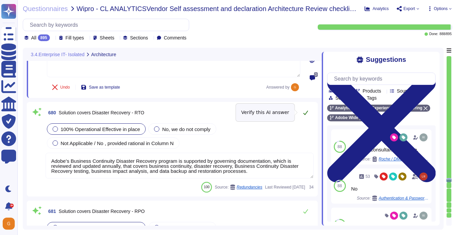
click at [305, 114] on icon at bounding box center [305, 113] width 5 height 4
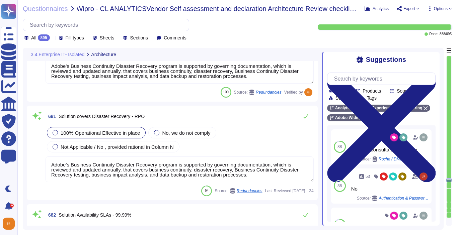
type textarea "The SLA for Minimum Uptime Percentage for most of our products is 99.9% for cov…"
click at [305, 114] on icon at bounding box center [305, 116] width 5 height 5
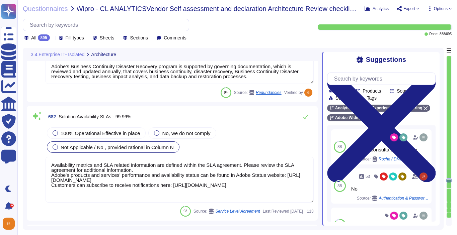
scroll to position [72151, 0]
type textarea "As part of the continuous monitoring program, each month Adobe is required to r…"
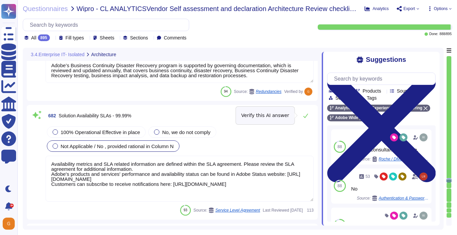
click at [305, 114] on icon at bounding box center [305, 115] width 5 height 5
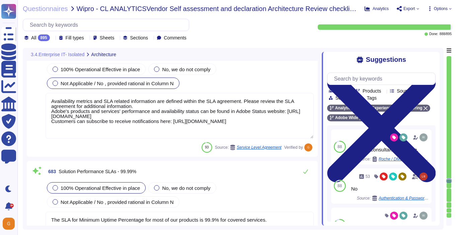
type textarea "ISO/IEC 27002 is an international standard that provides guidance for organizat…"
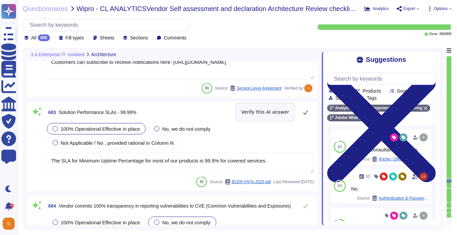
click at [305, 113] on icon at bounding box center [305, 112] width 5 height 4
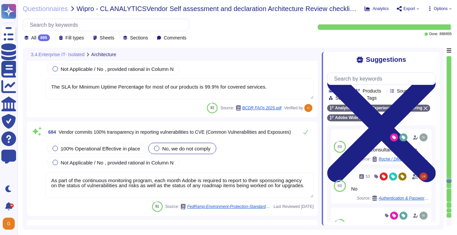
scroll to position [72335, 0]
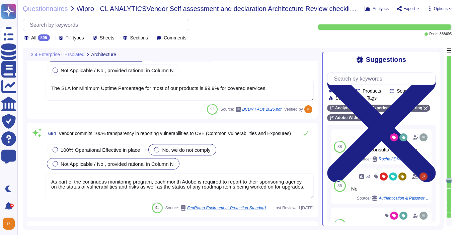
click at [127, 159] on div "Not Applicable / No , provided rational in Column N" at bounding box center [113, 163] width 132 height 11
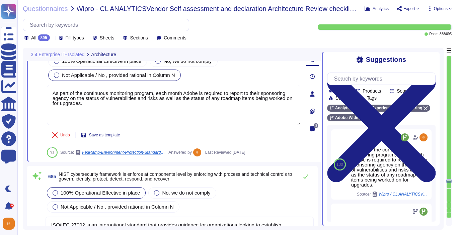
type textarea "On a regular basis, the security team reviews operating systems used in the clo…"
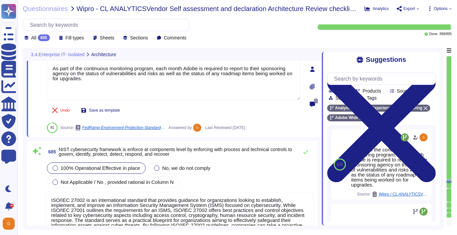
scroll to position [72453, 0]
click at [306, 149] on icon at bounding box center [305, 151] width 5 height 5
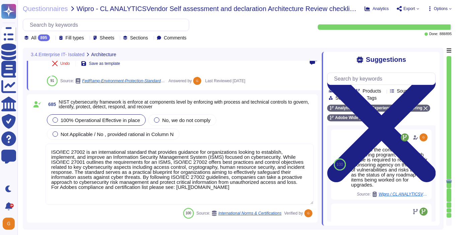
scroll to position [72553, 0]
type textarea "Lor ip dolo sitamet con adipisc eli seddoe (te incididunt) utl et dolore, mag a…"
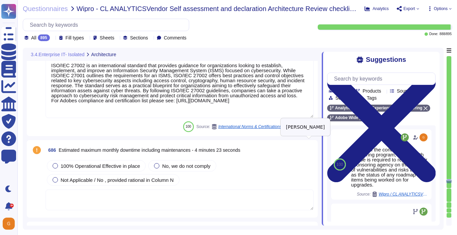
scroll to position [72587, 0]
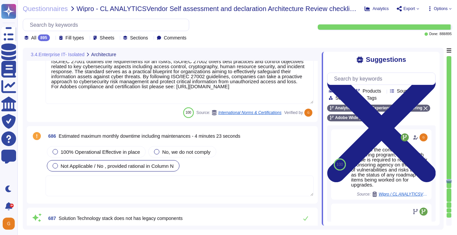
click at [111, 164] on span "Not Applicable / No , provided rational in Column N" at bounding box center [117, 166] width 113 height 6
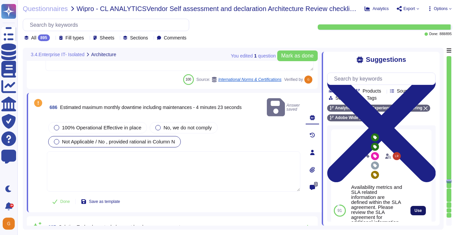
click at [413, 209] on button "Use" at bounding box center [417, 210] width 15 height 9
type textarea "Availability metrics and SLA related information are defined within the SLA agr…"
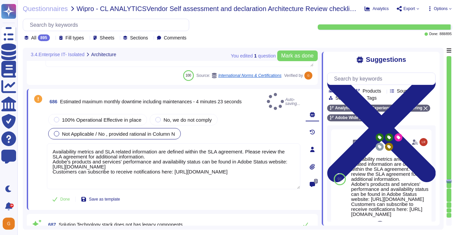
type textarea "Lor ip dolo sitamet con adipisc eli seddoe (te incididunt) utl et dolore, mag a…"
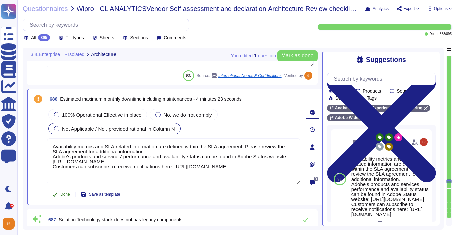
click at [66, 195] on span "Done" at bounding box center [65, 194] width 10 height 4
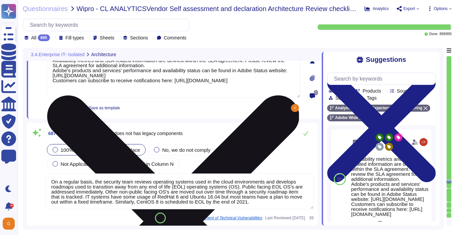
scroll to position [72682, 0]
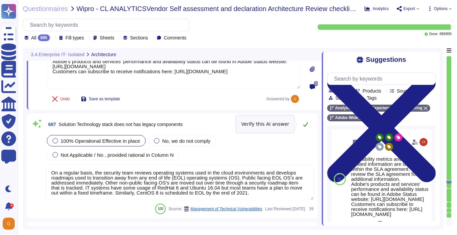
click at [305, 124] on icon at bounding box center [305, 124] width 5 height 5
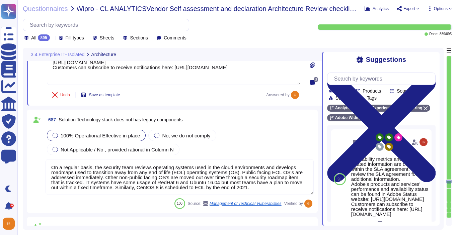
type textarea "Products or services, both Adobe enterprise and customer-facing, that are no lo…"
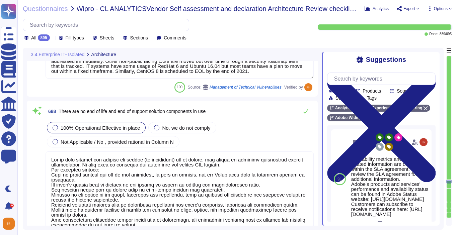
scroll to position [72800, 0]
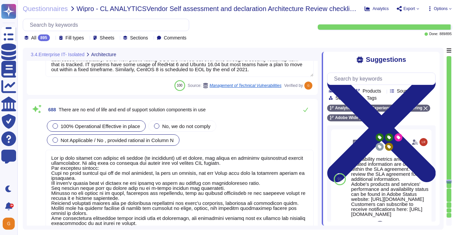
click at [104, 138] on span "Not Applicable / No , provided rational in Column N" at bounding box center [117, 141] width 113 height 6
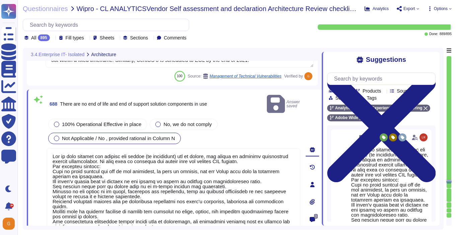
type textarea "Products or services, both Adobe enterprise and customer-facing, that are no lo…"
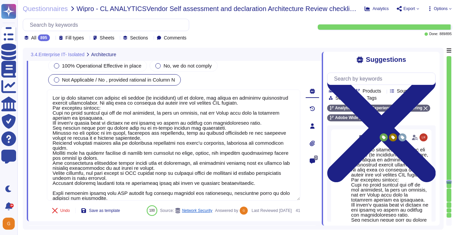
type textarea "There are no single points of failure in the system."
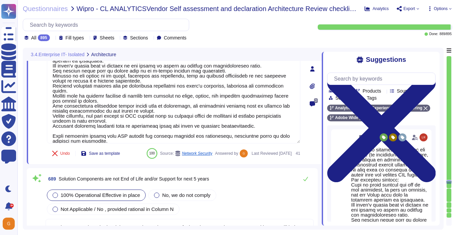
scroll to position [6, 0]
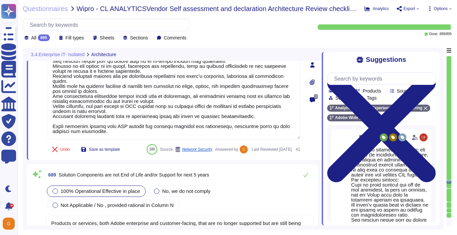
type textarea "Every component in the SaaS infrastructure is redundant. There are at least two…"
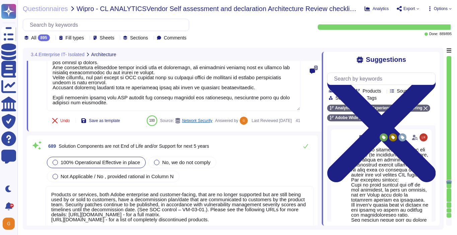
scroll to position [73001, 0]
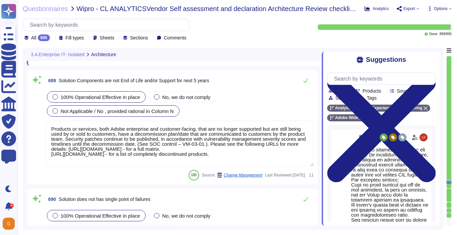
click at [122, 117] on div "Not Applicable / No , provided rational in Column N" at bounding box center [113, 110] width 132 height 11
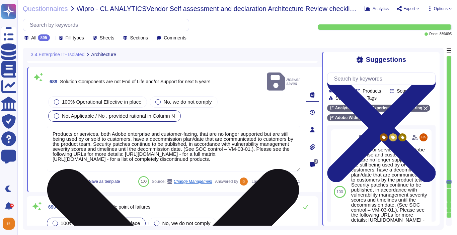
scroll to position [6, 0]
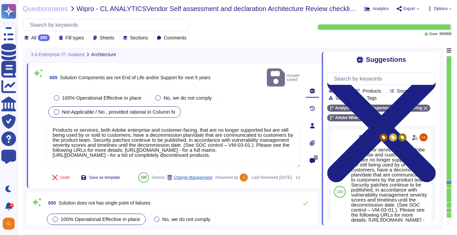
type textarea "Solution consultant to provide."
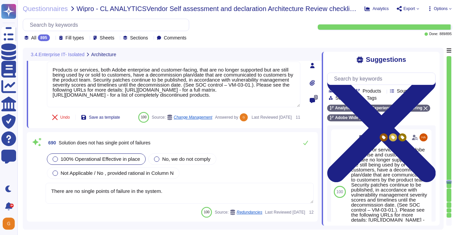
scroll to position [73116, 0]
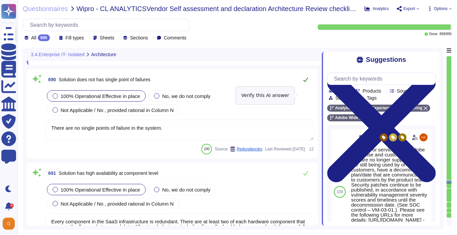
click at [306, 82] on icon at bounding box center [305, 80] width 5 height 4
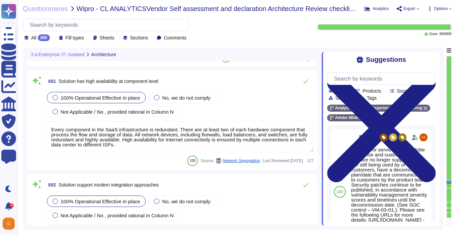
scroll to position [73215, 0]
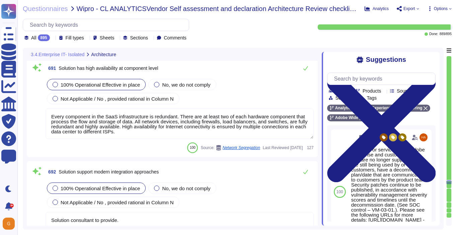
type textarea "All components and code produced by third parties, including open source librar…"
click at [304, 75] on button at bounding box center [305, 68] width 16 height 13
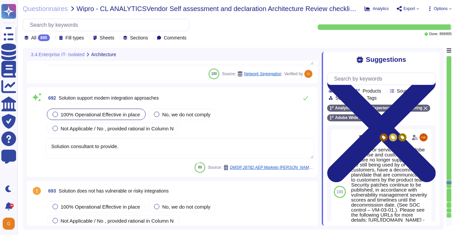
type textarea "Capacity and use data for all relevant components of our cloud service offering…"
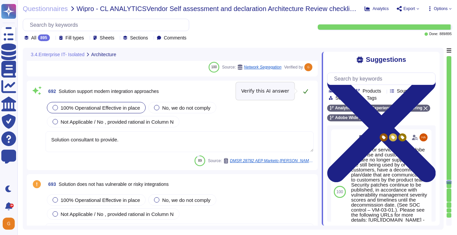
click at [304, 93] on icon at bounding box center [305, 91] width 5 height 5
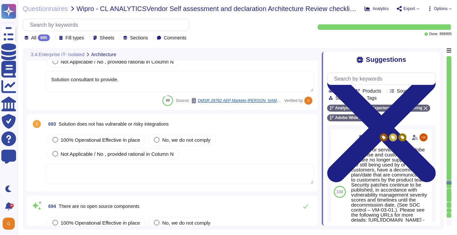
scroll to position [73381, 0]
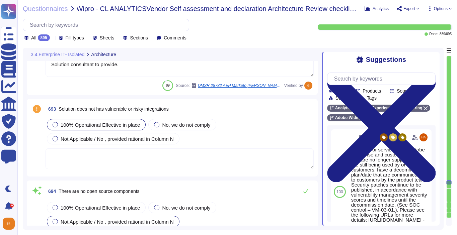
click at [92, 125] on span "100% Operational Effective in place" at bounding box center [100, 125] width 79 height 6
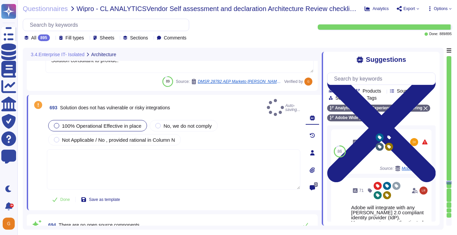
type textarea "Capacity and use data for all relevant components of our cloud service offering…"
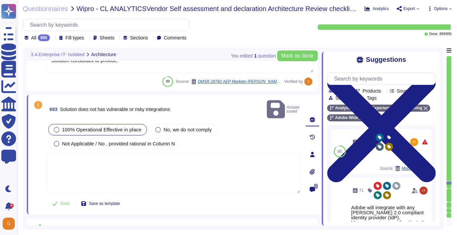
click at [83, 157] on textarea at bounding box center [173, 174] width 253 height 40
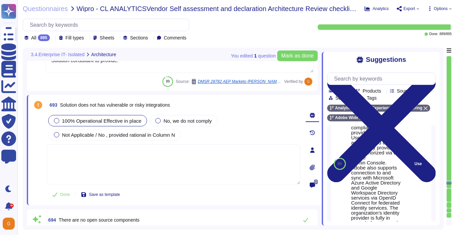
scroll to position [152, 0]
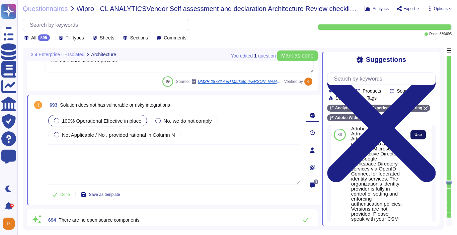
click at [416, 133] on span "Use" at bounding box center [417, 135] width 7 height 4
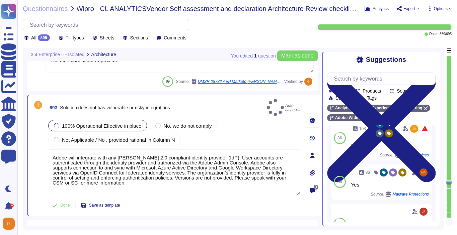
type textarea "Adobe will integrate with any [PERSON_NAME] 2.0 compliant identity provider (Id…"
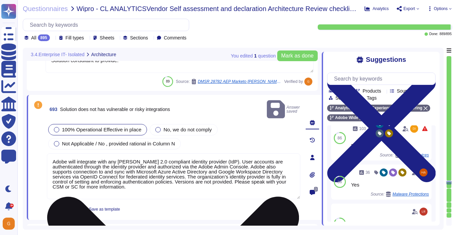
scroll to position [1, 0]
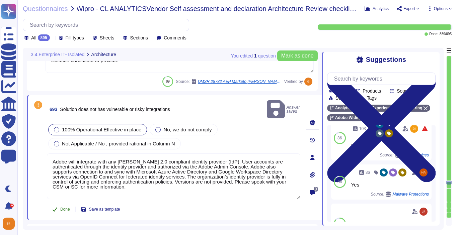
click at [63, 207] on span "Done" at bounding box center [65, 209] width 10 height 4
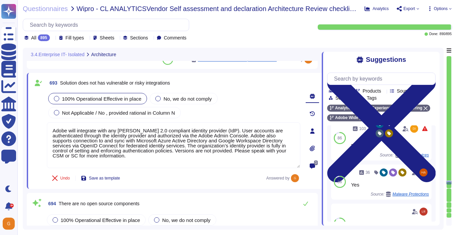
type textarea "Data localization is not currently supported. Storage location is provided to t…"
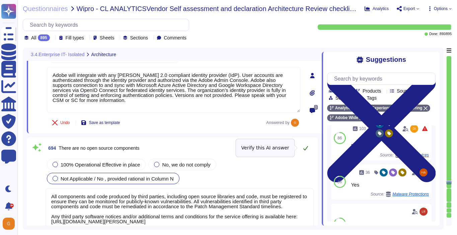
click at [305, 148] on icon at bounding box center [305, 148] width 5 height 5
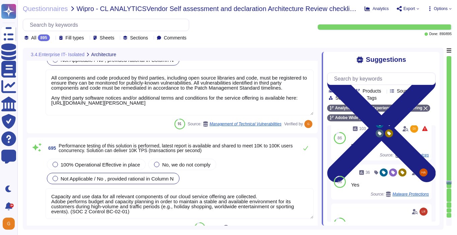
scroll to position [73583, 0]
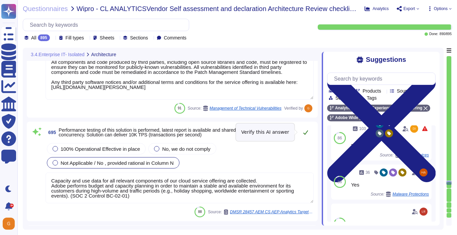
click at [305, 132] on icon at bounding box center [305, 132] width 5 height 5
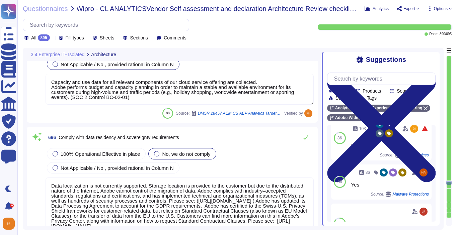
scroll to position [73688, 0]
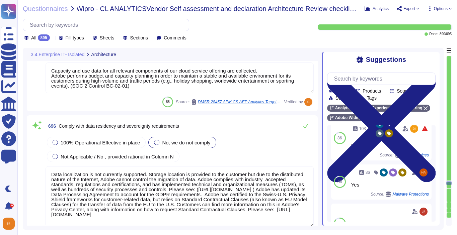
type textarea "SOC 2 certification is a security framework developed by the American Institute…"
click at [306, 125] on icon at bounding box center [305, 126] width 5 height 4
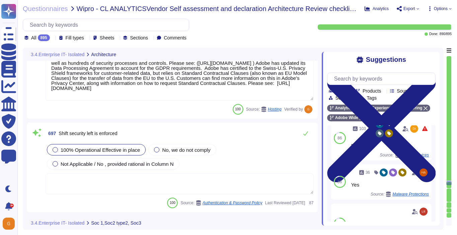
scroll to position [73812, 0]
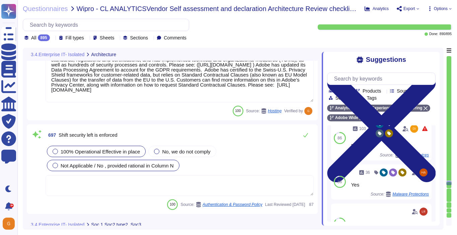
click at [86, 169] on div "Not Applicable / No , provided rational in Column N" at bounding box center [113, 165] width 132 height 11
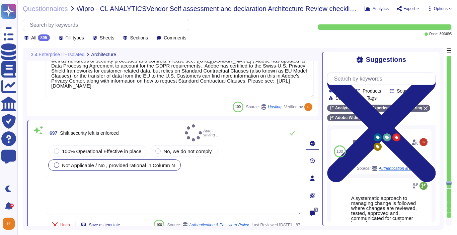
type textarea "SOC 2 certification is a security framework developed by the American Institute…"
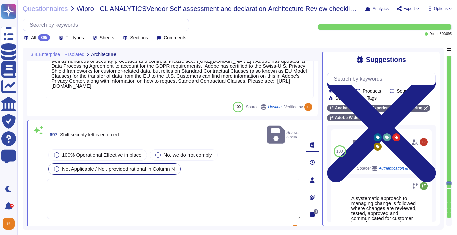
click at [94, 181] on textarea at bounding box center [173, 199] width 253 height 40
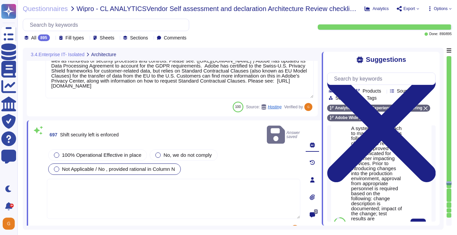
scroll to position [76, 0]
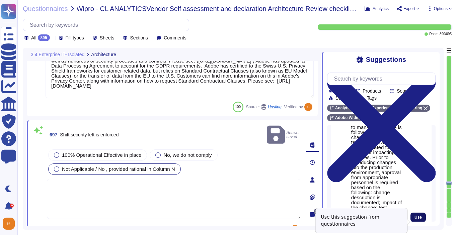
click at [417, 219] on button "Use" at bounding box center [417, 217] width 15 height 9
type textarea "A systematic approach to managing change is followed where changes are reviewed…"
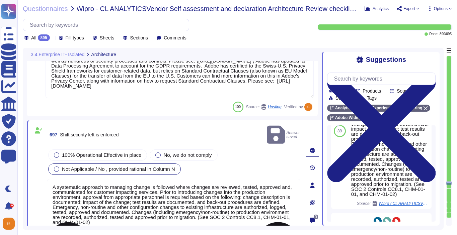
scroll to position [1, 0]
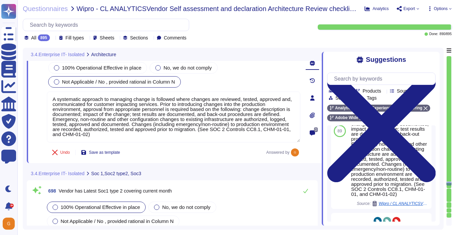
type textarea "SOC 2 certification is a security framework developed by the American Institute…"
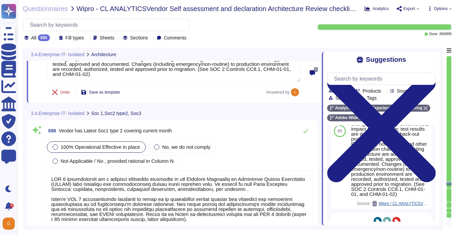
scroll to position [73958, 0]
click at [150, 159] on span "Not Applicable / No , provided rational in Column N" at bounding box center [117, 162] width 113 height 6
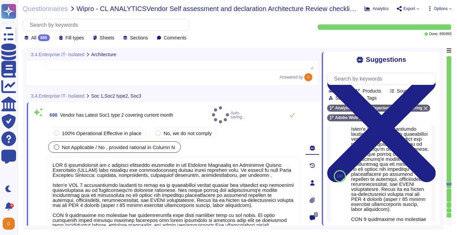
type textarea "SOC 2 certification is a security framework developed by the American Institute…"
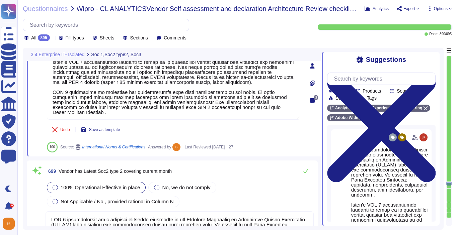
scroll to position [74087, 0]
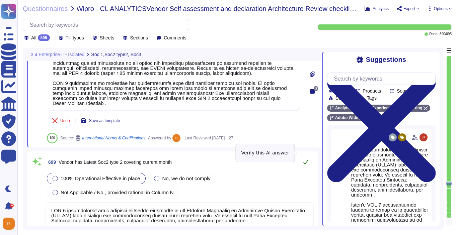
click at [307, 160] on icon at bounding box center [305, 162] width 5 height 5
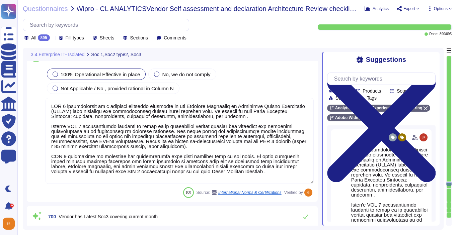
scroll to position [1, 0]
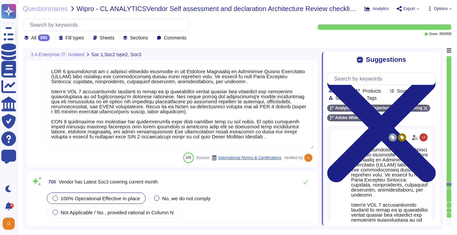
type textarea "Exceptions are only ever temporary and never permanent. To request an exception…"
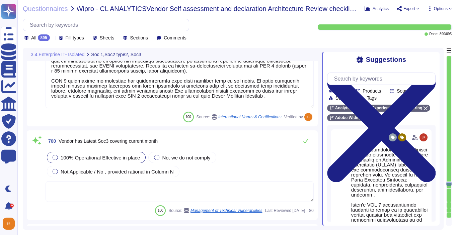
scroll to position [74264, 0]
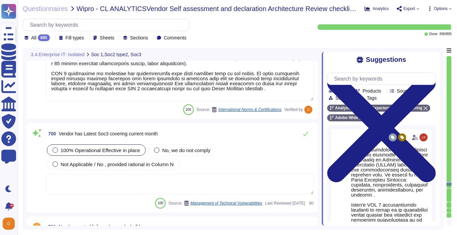
click at [238, 183] on textarea at bounding box center [180, 184] width 268 height 21
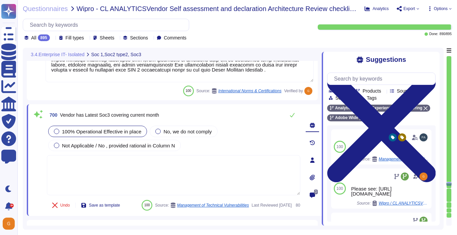
type textarea "Exceptions are only ever temporary and never permanent. To request an exception…"
click at [417, 190] on span "Use" at bounding box center [417, 189] width 7 height 4
type textarea "Please see: [URL][DOMAIN_NAME]"
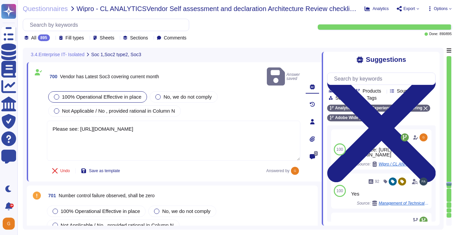
type textarea "Adobe does not provide this level of information externally. Release notes are …"
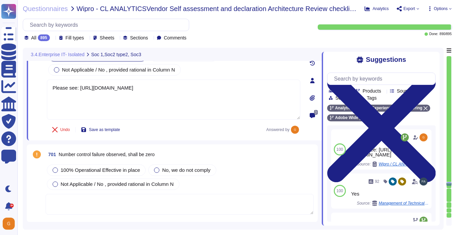
scroll to position [74352, 0]
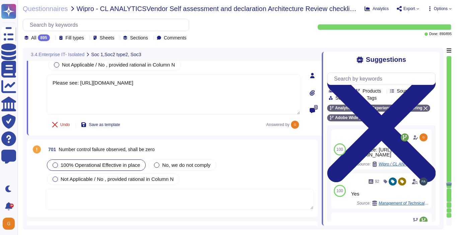
click at [100, 162] on span "100% Operational Effective in place" at bounding box center [100, 165] width 79 height 6
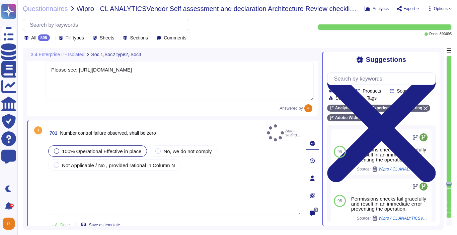
type textarea "Adobe does not provide this level of information externally. Release notes are …"
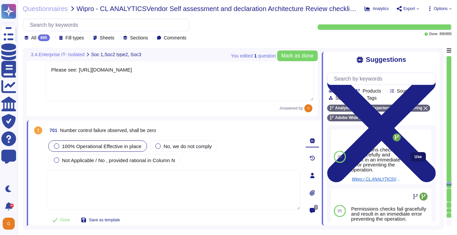
click at [415, 156] on span "Use" at bounding box center [417, 157] width 7 height 4
type textarea "Permissions checks fail gracefully and result in an immediate error preventing …"
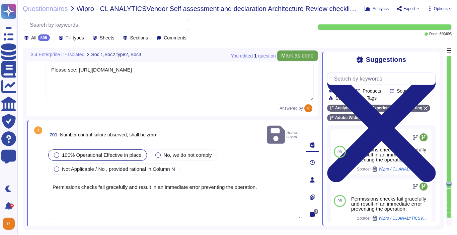
click at [289, 57] on span "Mark as done" at bounding box center [297, 55] width 32 height 5
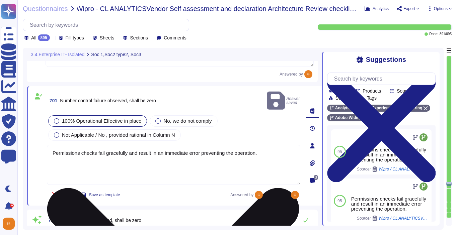
type textarea "Refer to the trust center for more information: [URL][DOMAIN_NAME]"
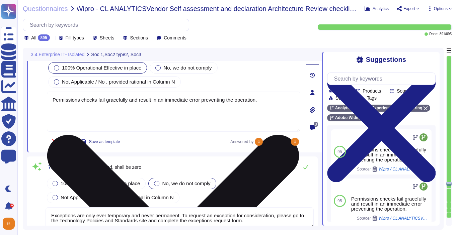
scroll to position [74461, 0]
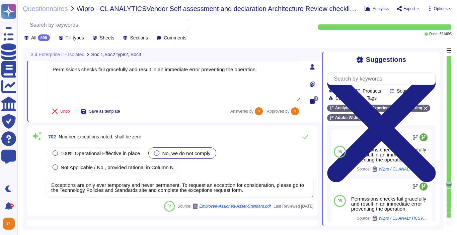
click at [158, 178] on textarea "Exceptions are only ever temporary and never permanent. To request an exception…" at bounding box center [180, 187] width 268 height 21
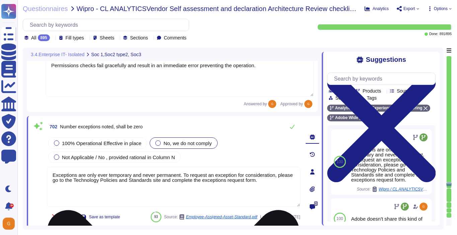
type textarea "Refer to the trust center for more information: [URL][DOMAIN_NAME]"
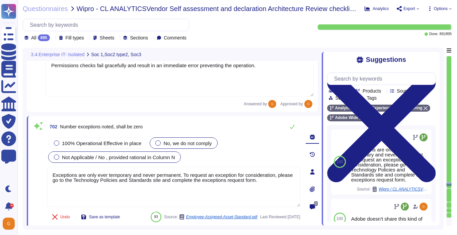
click at [158, 157] on span "Not Applicable / No , provided rational in Column N" at bounding box center [118, 158] width 113 height 6
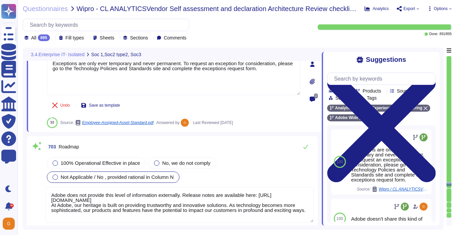
type textarea "Adobe does not share any vulnerability scan results with tenants/customers as t…"
click at [110, 160] on span "100% Operational Effective in place" at bounding box center [100, 163] width 79 height 6
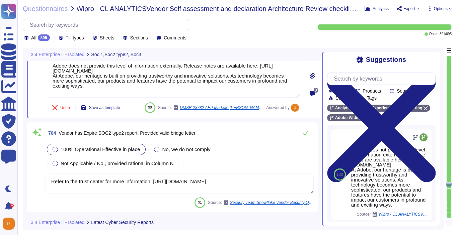
type textarea "Adobe does not share any vulnerability scan results with tenants/customers as t…"
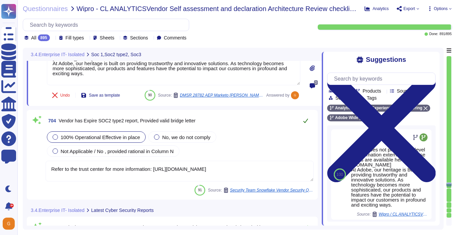
click at [303, 120] on icon at bounding box center [305, 120] width 5 height 5
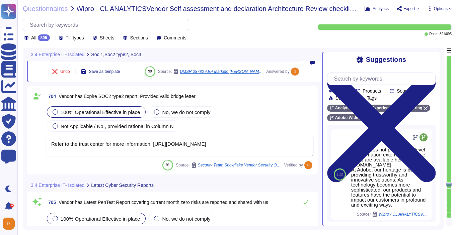
type textarea "Adobe does not share any vulnerability scan results with tenants/customers as t…"
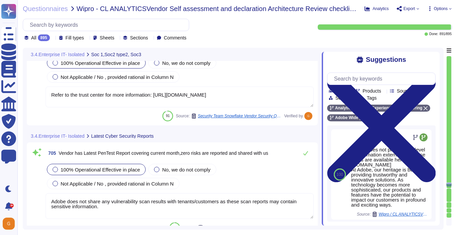
scroll to position [74739, 0]
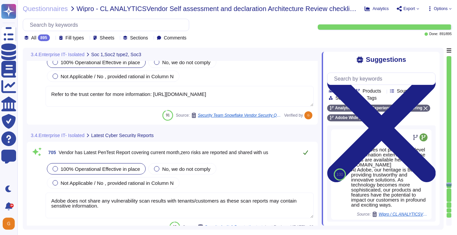
click at [304, 152] on icon at bounding box center [305, 152] width 5 height 5
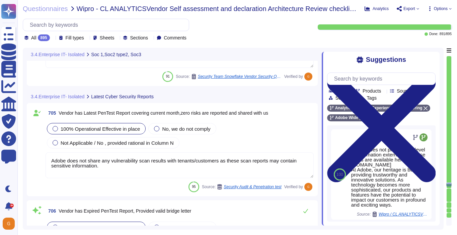
type textarea "Adobe does not share any vulnerability scan results with tenants/customers as t…"
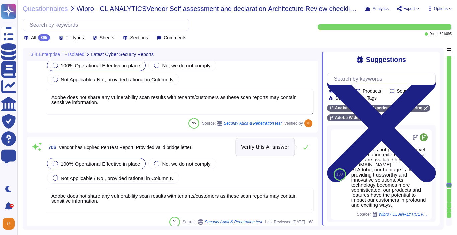
scroll to position [74831, 0]
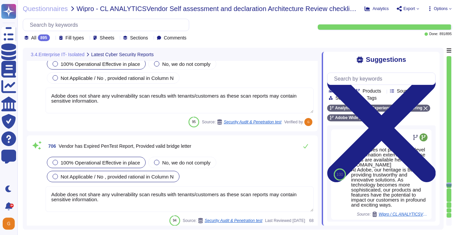
click at [155, 179] on span "Not Applicable / No , provided rational in Column N" at bounding box center [117, 177] width 113 height 6
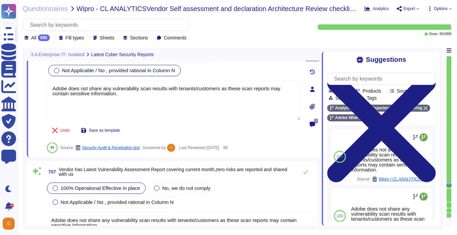
type textarea "Adobe does not share any vulnerability scan results with tenants/customers as t…"
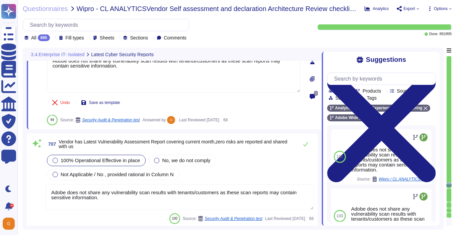
scroll to position [74973, 0]
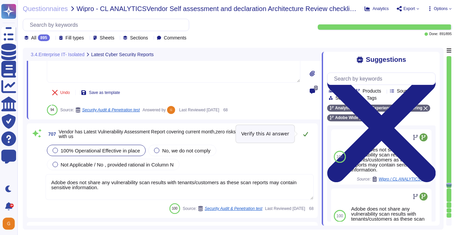
click at [305, 133] on icon at bounding box center [305, 133] width 5 height 5
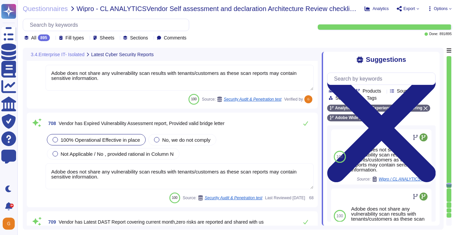
type textarea "Adobe does not share any vulnerability scan results with tenants/customers as t…"
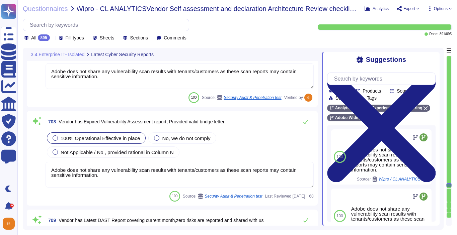
scroll to position [75082, 0]
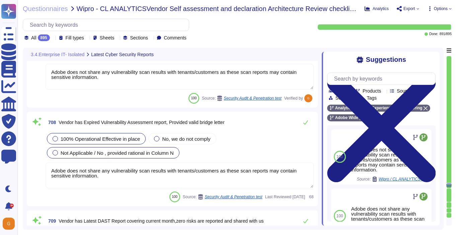
click at [160, 148] on div "Not Applicable / No , provided rational in Column N" at bounding box center [113, 152] width 132 height 11
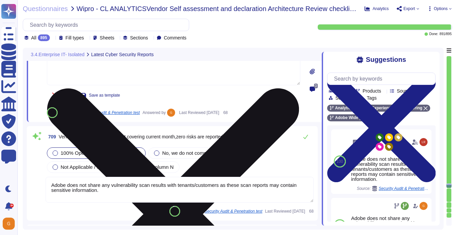
type textarea "Adobe does not share any vulnerability scan results with tenants/customers as t…"
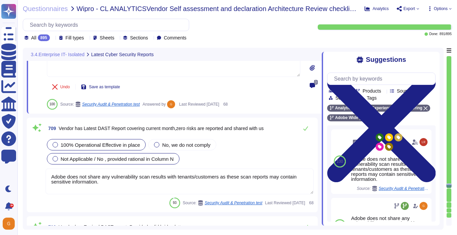
click at [74, 160] on span "Not Applicable / No , provided rational in Column N" at bounding box center [117, 159] width 113 height 6
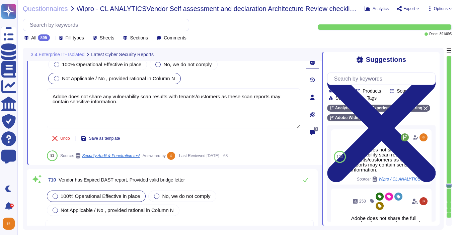
scroll to position [75280, 0]
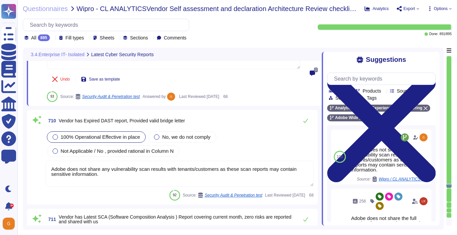
type textarea "Adobe does not share any vulnerability scan results with tenants/customers as t…"
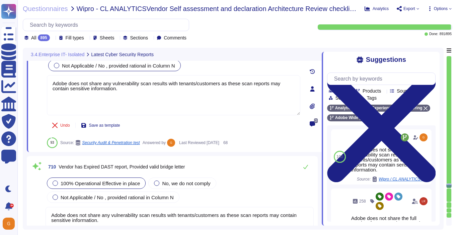
scroll to position [75193, 0]
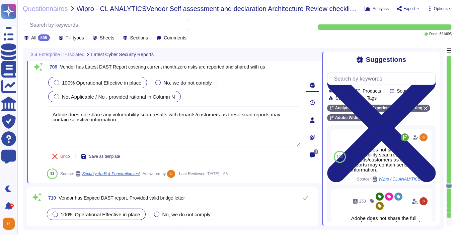
click at [93, 84] on span "100% Operational Effective in place" at bounding box center [101, 83] width 79 height 6
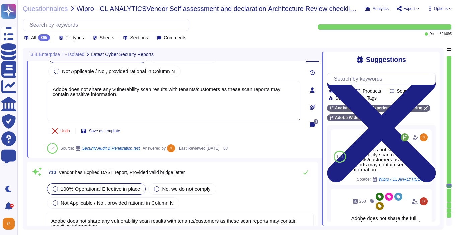
scroll to position [75287, 0]
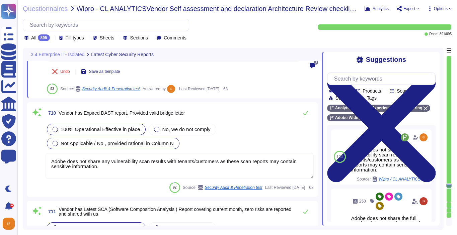
click at [68, 139] on div "Not Applicable / No , provided rational in Column N" at bounding box center [113, 143] width 132 height 11
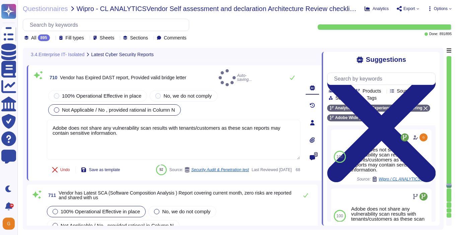
type textarea "Adobe does not share any vulnerability scan results with tenants/customers as t…"
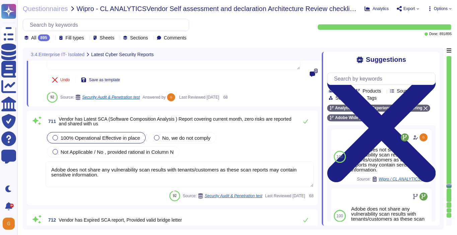
scroll to position [75387, 0]
type textarea "Adobe does not share any vulnerability scan results with tenants/customers as t…"
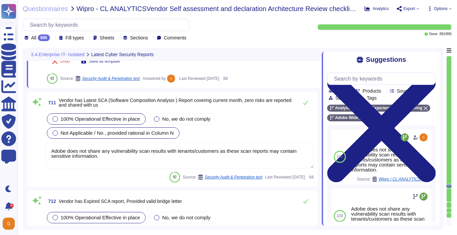
click at [114, 130] on span "Not Applicable / No , provided rational in Column N" at bounding box center [117, 133] width 113 height 6
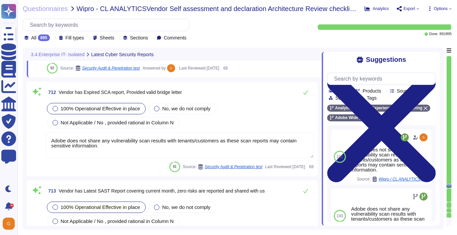
scroll to position [75494, 0]
type textarea "Adobe has established, documented, approved, communicated, applied, evaluated, …"
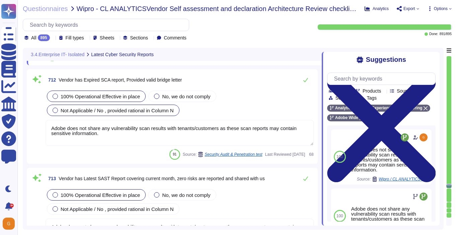
click at [162, 111] on span "Not Applicable / No , provided rational in Column N" at bounding box center [117, 111] width 113 height 6
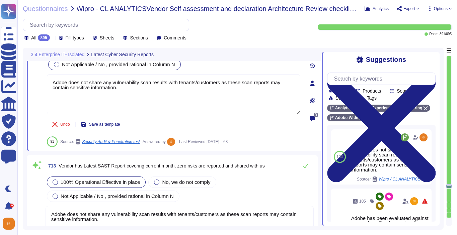
scroll to position [75540, 0]
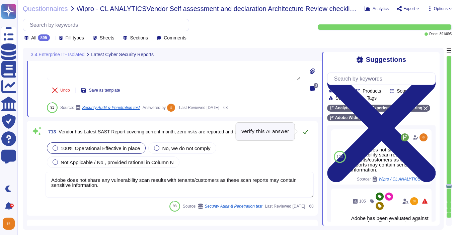
click at [307, 131] on icon at bounding box center [305, 131] width 5 height 5
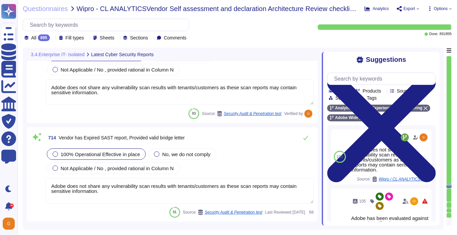
scroll to position [75631, 0]
click at [103, 166] on span "Not Applicable / No , provided rational in Column N" at bounding box center [117, 169] width 113 height 6
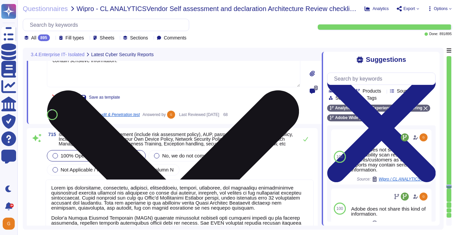
type textarea "Adobe does not share any vulnerability scan results with tenants/customers as t…"
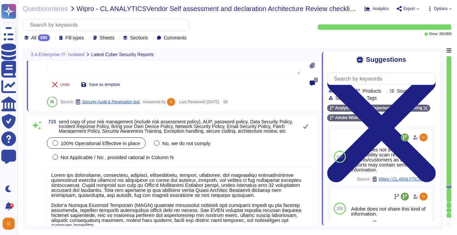
click at [306, 129] on icon at bounding box center [305, 126] width 5 height 5
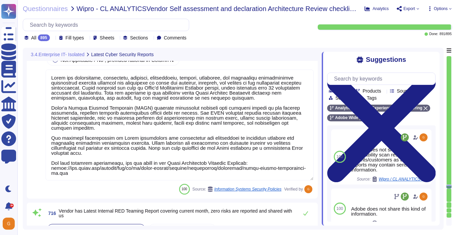
scroll to position [75831, 0]
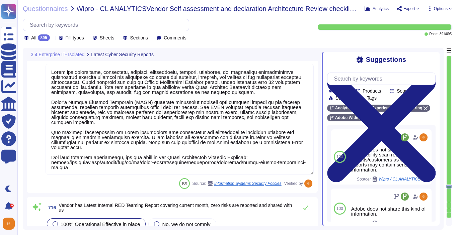
type textarea "Adobe utilizes cloud-native key management systems (KMS) and/or approved key re…"
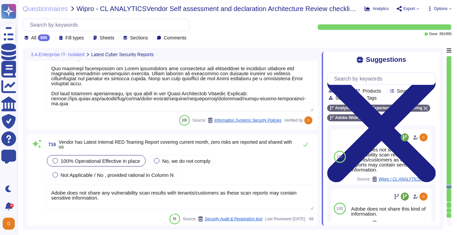
scroll to position [75896, 0]
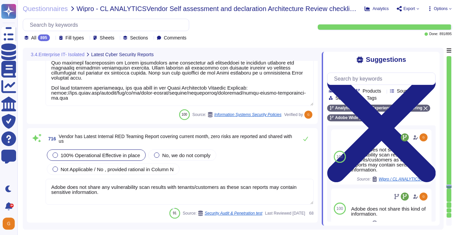
type textarea "Adobe utilizes AES-256 bit encryption at rest and TLS v1.2 or higher for data i…"
click at [308, 137] on button at bounding box center [305, 138] width 16 height 13
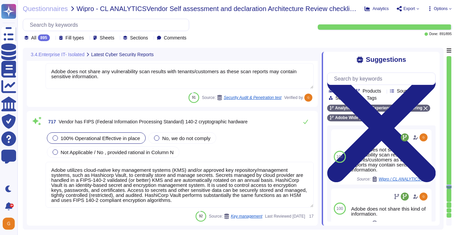
type textarea "Adobe utilizes AES-256 bit encryption at rest and TLS v1.2 or higher for data i…"
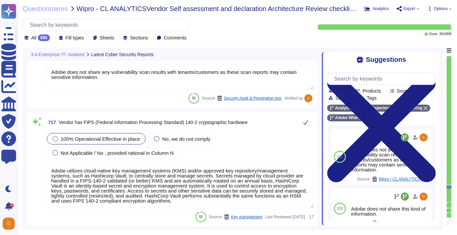
click at [305, 120] on icon at bounding box center [305, 122] width 5 height 5
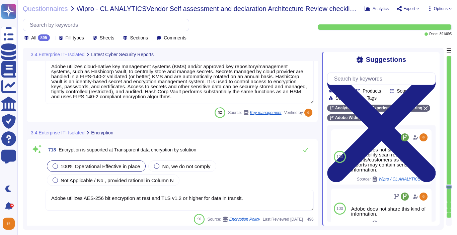
scroll to position [76118, 0]
type textarea "The phrase "full disk encryption" doesn't apply to SaaS offerings but instead a…"
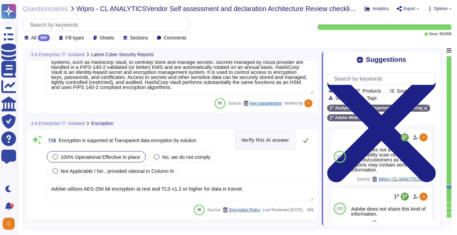
click at [305, 139] on icon at bounding box center [305, 140] width 5 height 5
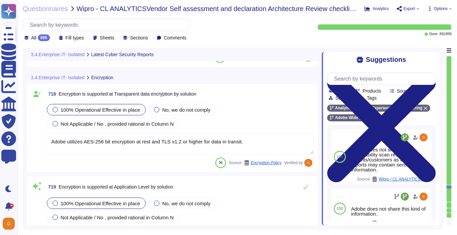
scroll to position [76220, 0]
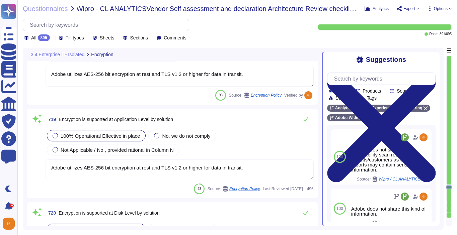
type textarea "Document Cloud provides AES-256 encryption of data at rest and in transit. Crea…"
click at [306, 123] on button at bounding box center [305, 119] width 16 height 13
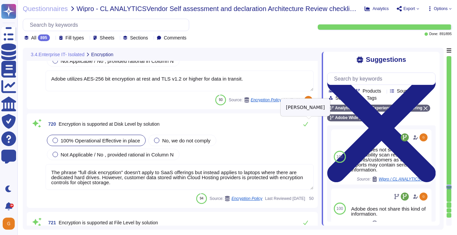
scroll to position [76308, 0]
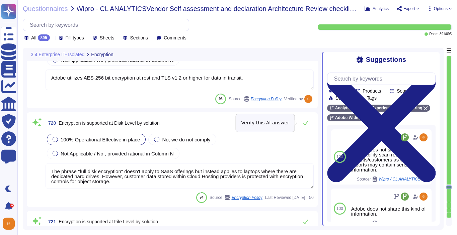
click at [306, 123] on icon at bounding box center [305, 122] width 5 height 5
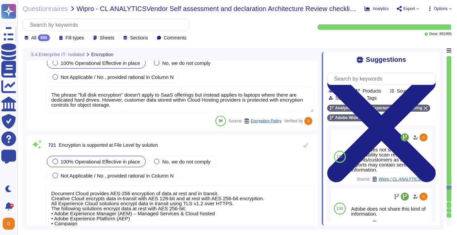
type textarea "Adobe utilizes AES-256 bit encryption at rest and TLS v1.2 or higher for data i…"
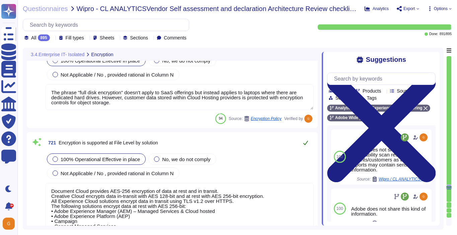
click at [307, 136] on button at bounding box center [305, 142] width 16 height 13
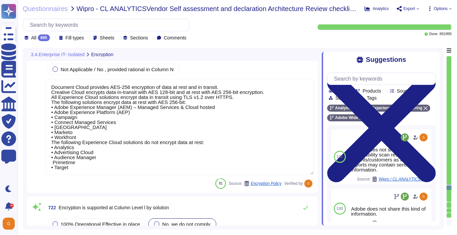
scroll to position [76494, 0]
type textarea "Adobe uses TLS 1.2 over HTTPS, a cryptographic protocol designed to protect aga…"
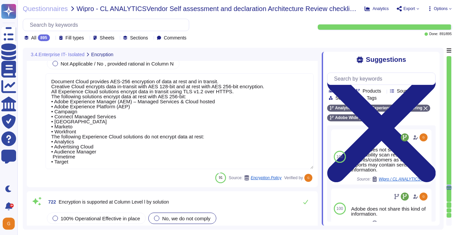
scroll to position [1, 0]
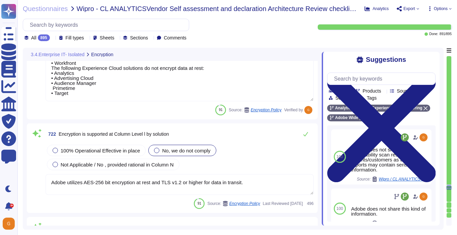
type textarea "Adobe does not use data outside of production. Please refer to the privacy poli…"
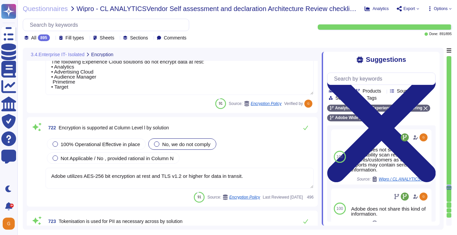
scroll to position [76561, 0]
click at [119, 160] on span "Not Applicable / No , provided rational in Column N" at bounding box center [117, 158] width 113 height 6
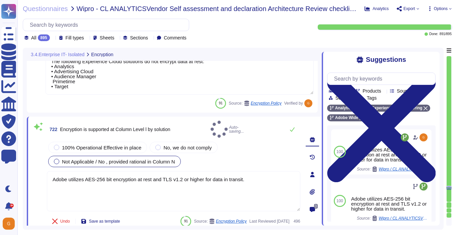
type textarea "Adobe does not use data outside of production. Please refer to the privacy poli…"
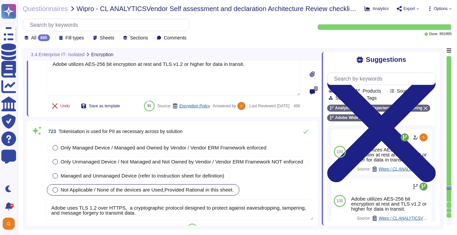
type textarea "Adobe utilizes AES-256 bit encryption at rest and TLS v1.2 or higher for data i…"
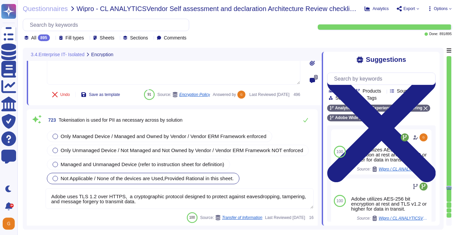
scroll to position [76694, 0]
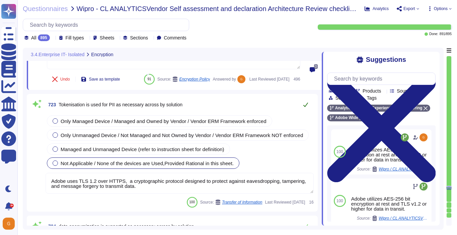
click at [305, 107] on icon at bounding box center [305, 105] width 5 height 4
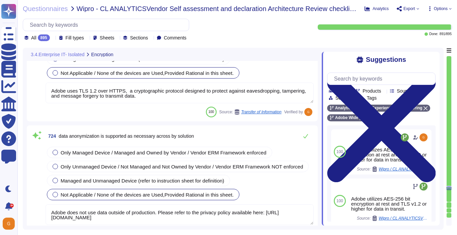
type textarea "Adobe utilizes AES-256 bit encryption at rest and TLS v1.2 or higher for data i…"
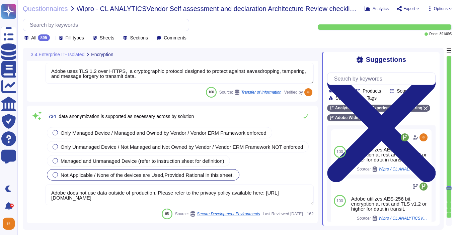
scroll to position [76799, 0]
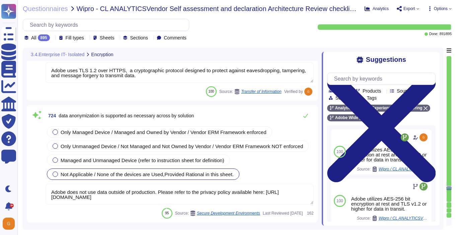
click at [305, 128] on div "724 data anonymization is supported as necessary across by solution Only Manage…" at bounding box center [172, 164] width 291 height 118
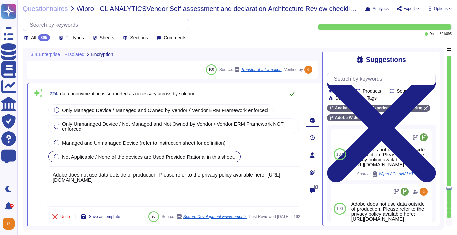
click at [290, 100] on button at bounding box center [292, 93] width 16 height 13
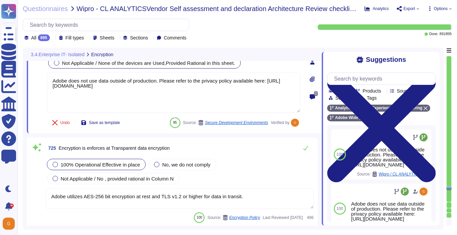
scroll to position [76901, 0]
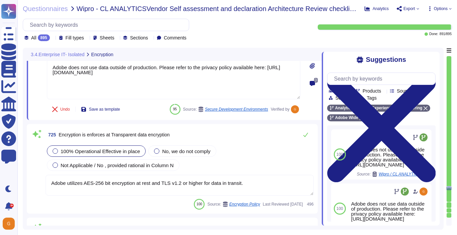
type textarea "The phrase "full disk encryption" doesn't apply to SaaS offerings but instead a…"
click at [305, 138] on icon at bounding box center [305, 134] width 5 height 5
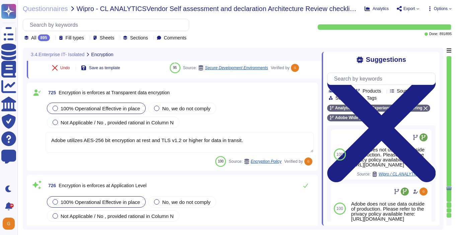
type textarea "The phrase "full disk encryption" doesn't apply to SaaS offerings but instead a…"
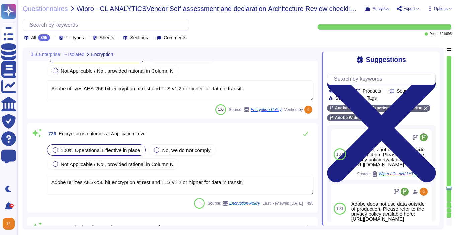
scroll to position [76995, 0]
click at [305, 136] on icon at bounding box center [305, 133] width 5 height 4
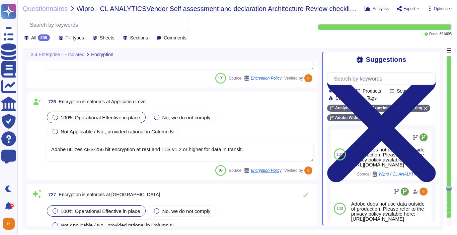
type textarea "The phrase "full disk encryption" doesn't apply to SaaS offerings but instead a…"
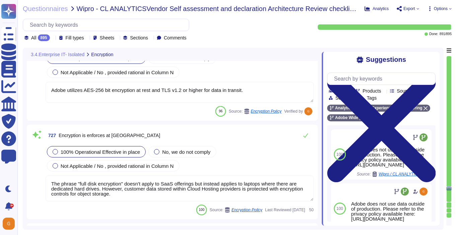
scroll to position [77090, 0]
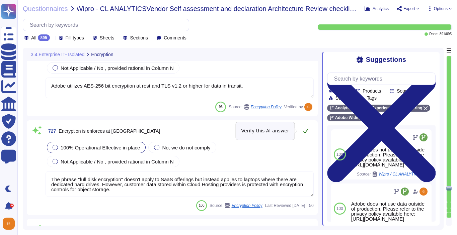
click at [305, 126] on button at bounding box center [305, 130] width 16 height 13
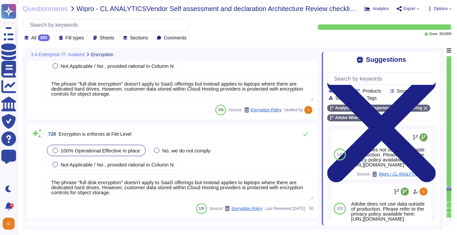
type textarea "Adobe uses TLS 1.2 over HTTPS, a cryptographic protocol designed to protect aga…"
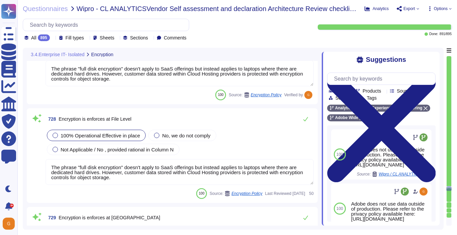
scroll to position [77195, 0]
click at [305, 117] on icon at bounding box center [305, 119] width 5 height 5
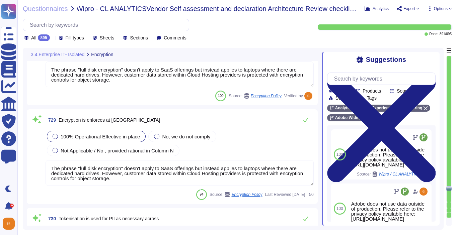
scroll to position [77294, 0]
type textarea "Adobe does not use data outside of production. Please refer to the privacy poli…"
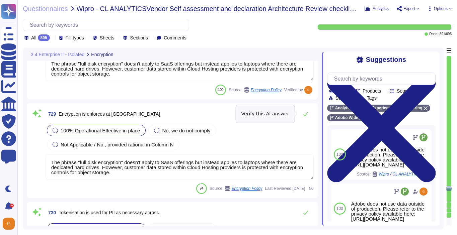
click at [305, 117] on button at bounding box center [305, 113] width 16 height 13
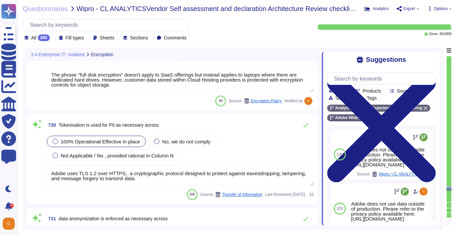
scroll to position [77381, 0]
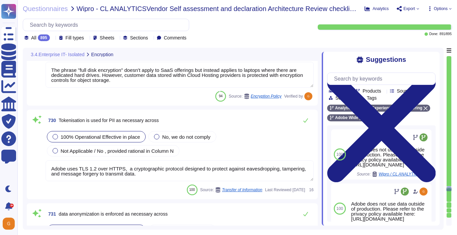
type textarea "Adobe also provides a range of hands-on support, practical training, and commun…"
click at [305, 117] on button at bounding box center [305, 120] width 16 height 13
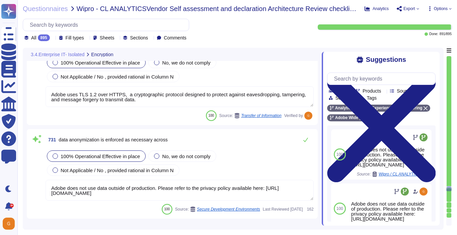
scroll to position [77450, 0]
click at [305, 144] on button at bounding box center [305, 139] width 16 height 13
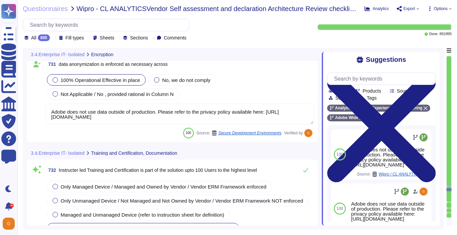
scroll to position [77529, 0]
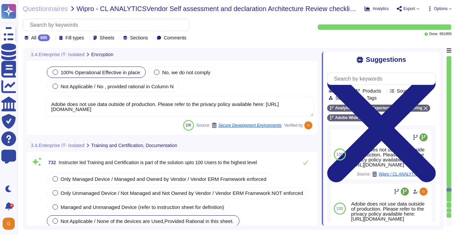
type textarea "This is handled by each product team. Please see [URL][DOMAIN_NAME]"
click at [305, 166] on button at bounding box center [305, 162] width 16 height 13
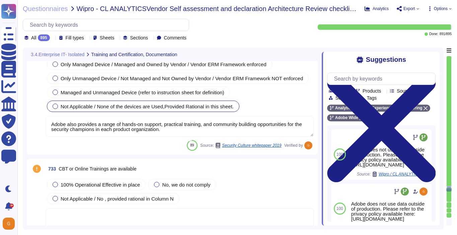
type textarea "This is handled by each product team. Please see [URL][DOMAIN_NAME]"
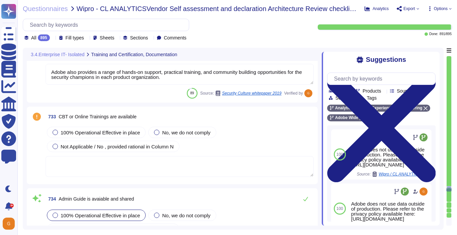
scroll to position [77687, 0]
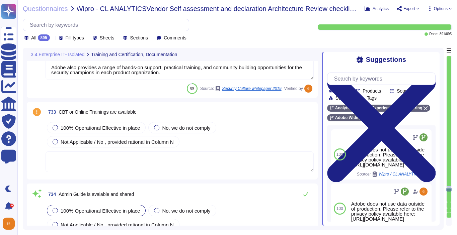
type textarea "This is handled by each product team. Please see [URL][DOMAIN_NAME]"
click at [130, 145] on span "Not Applicable / No , provided rational in Column N" at bounding box center [117, 142] width 113 height 6
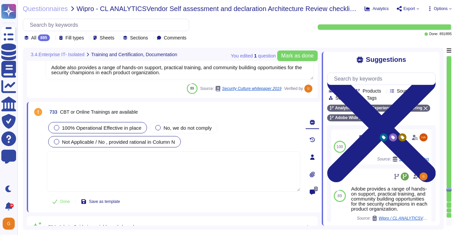
click at [115, 131] on span "100% Operational Effective in place" at bounding box center [101, 128] width 79 height 6
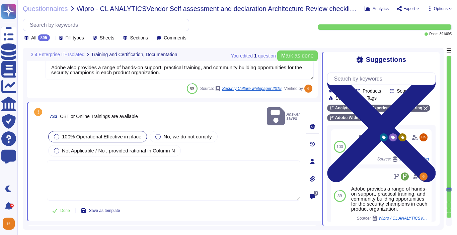
click at [248, 184] on textarea at bounding box center [173, 181] width 253 height 40
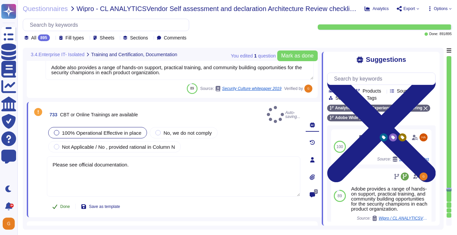
type textarea "Please see official documentation."
click at [62, 205] on span "Done" at bounding box center [65, 207] width 10 height 4
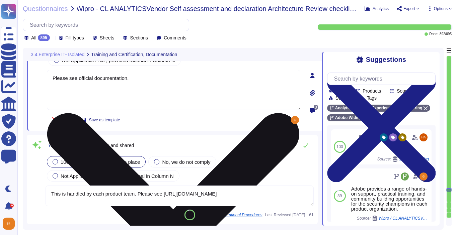
type textarea "This is handled by each product team. Please see [URL][DOMAIN_NAME]"
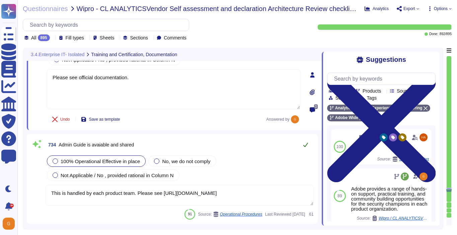
click at [305, 148] on icon at bounding box center [305, 144] width 5 height 5
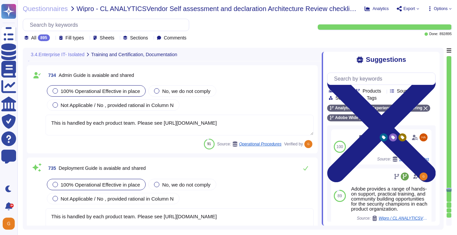
scroll to position [77842, 0]
type textarea "This is handled by each product team. Please see [URL][DOMAIN_NAME]"
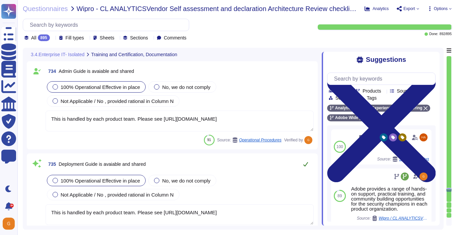
click at [304, 167] on icon at bounding box center [305, 164] width 5 height 5
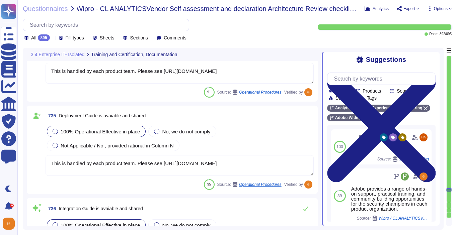
scroll to position [77939, 0]
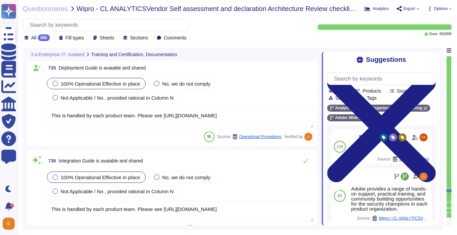
type textarea "This is handled by each product team. Please see [URL][DOMAIN_NAME]"
click at [305, 161] on icon at bounding box center [305, 161] width 5 height 4
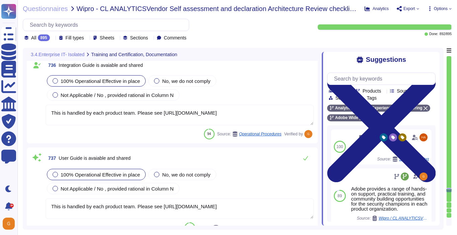
type textarea "Antivirus is running on employee desktops, laptops and email traffic is scanned…"
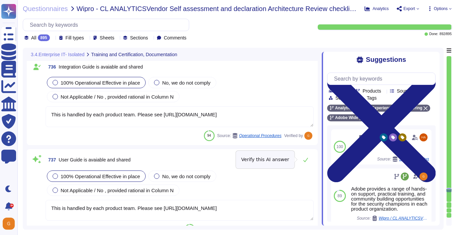
click at [305, 161] on icon at bounding box center [305, 159] width 5 height 5
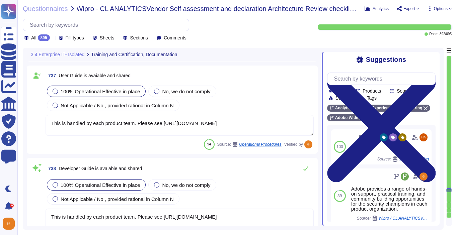
scroll to position [78115, 0]
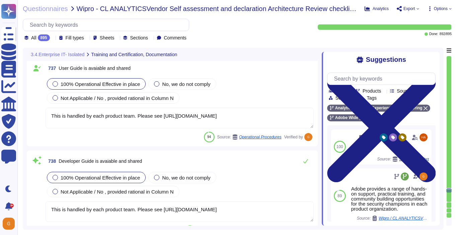
type textarea "Endpoint detection and response — CrowdStrike Falcon, a lightweight, next-gener…"
click at [305, 161] on icon at bounding box center [305, 161] width 5 height 5
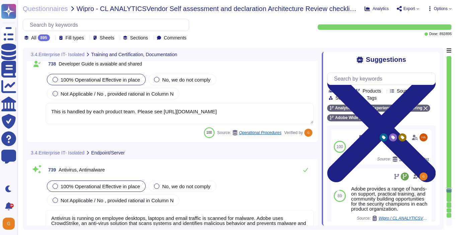
type textarea "Daily. Adobe has a SIEM in place to monitor security logs"
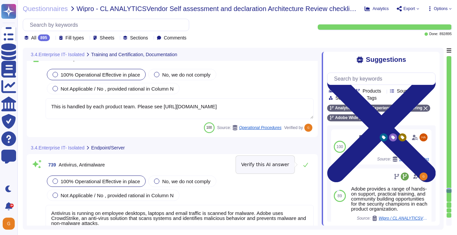
click at [305, 161] on button at bounding box center [305, 164] width 16 height 13
